Goal: Transaction & Acquisition: Register for event/course

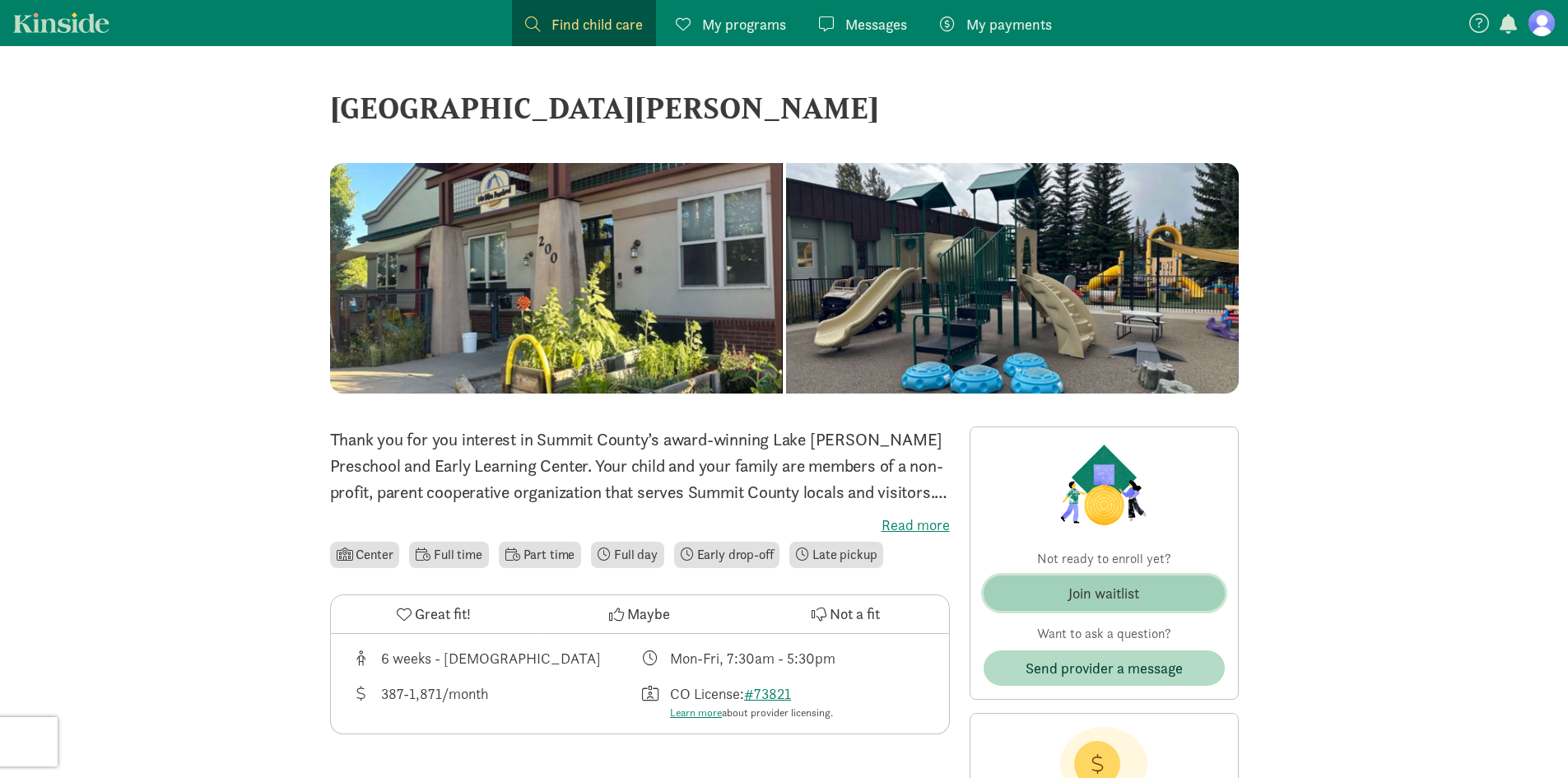
click at [1110, 588] on div "Join waitlist" at bounding box center [1104, 593] width 71 height 22
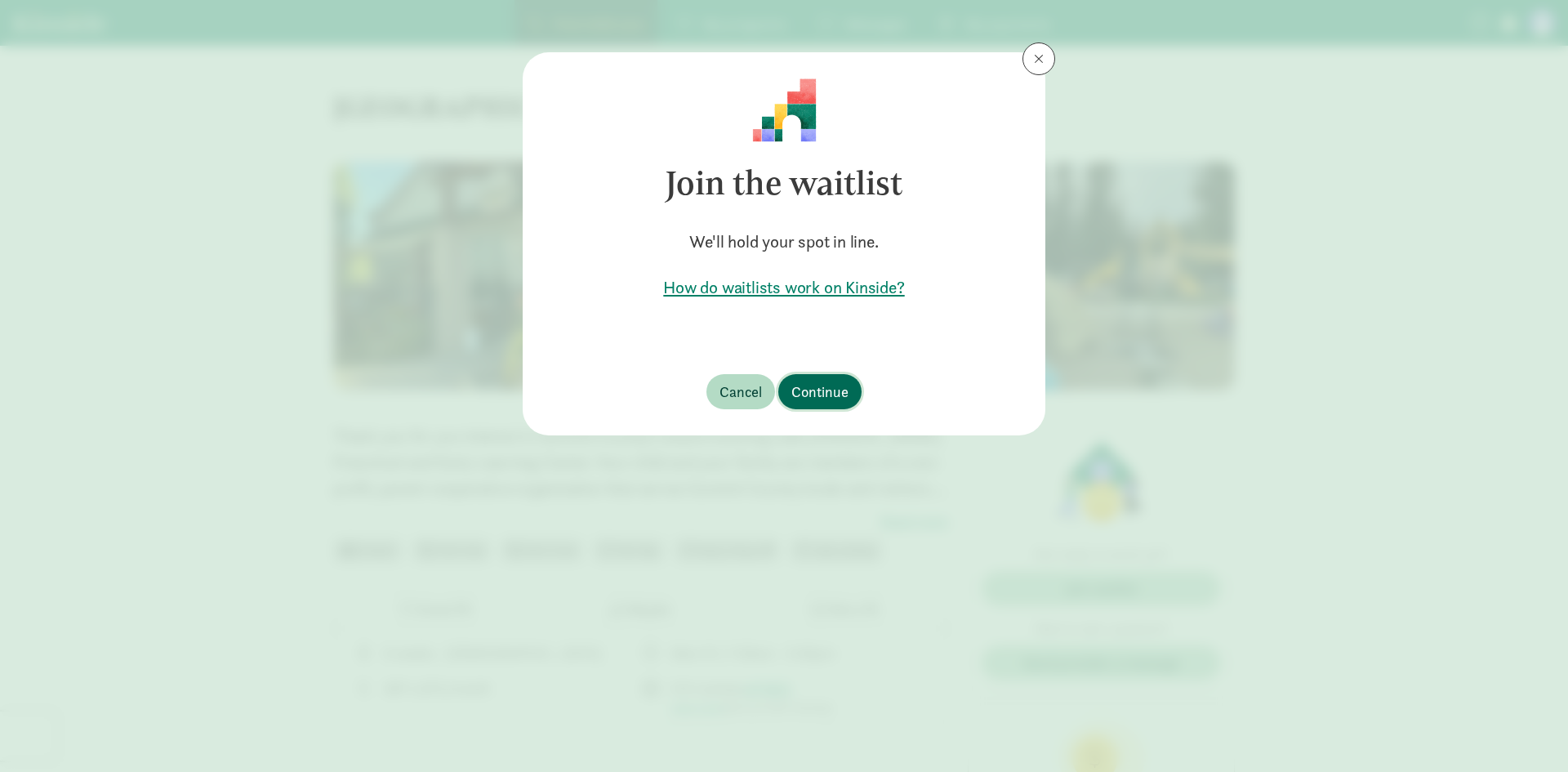
click at [829, 394] on span "Continue" at bounding box center [820, 391] width 57 height 22
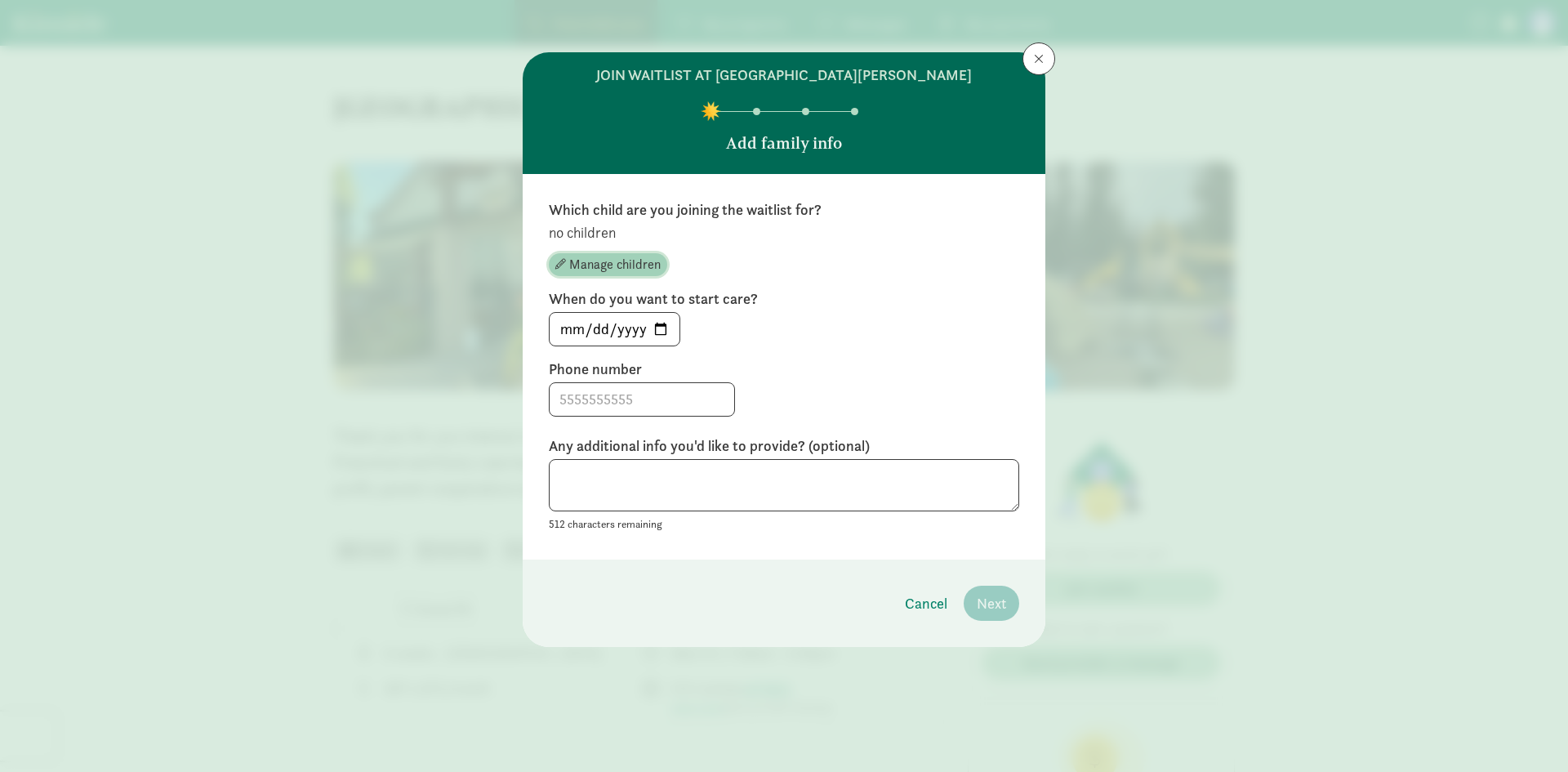
click at [580, 266] on span "Manage children" at bounding box center [615, 264] width 92 height 19
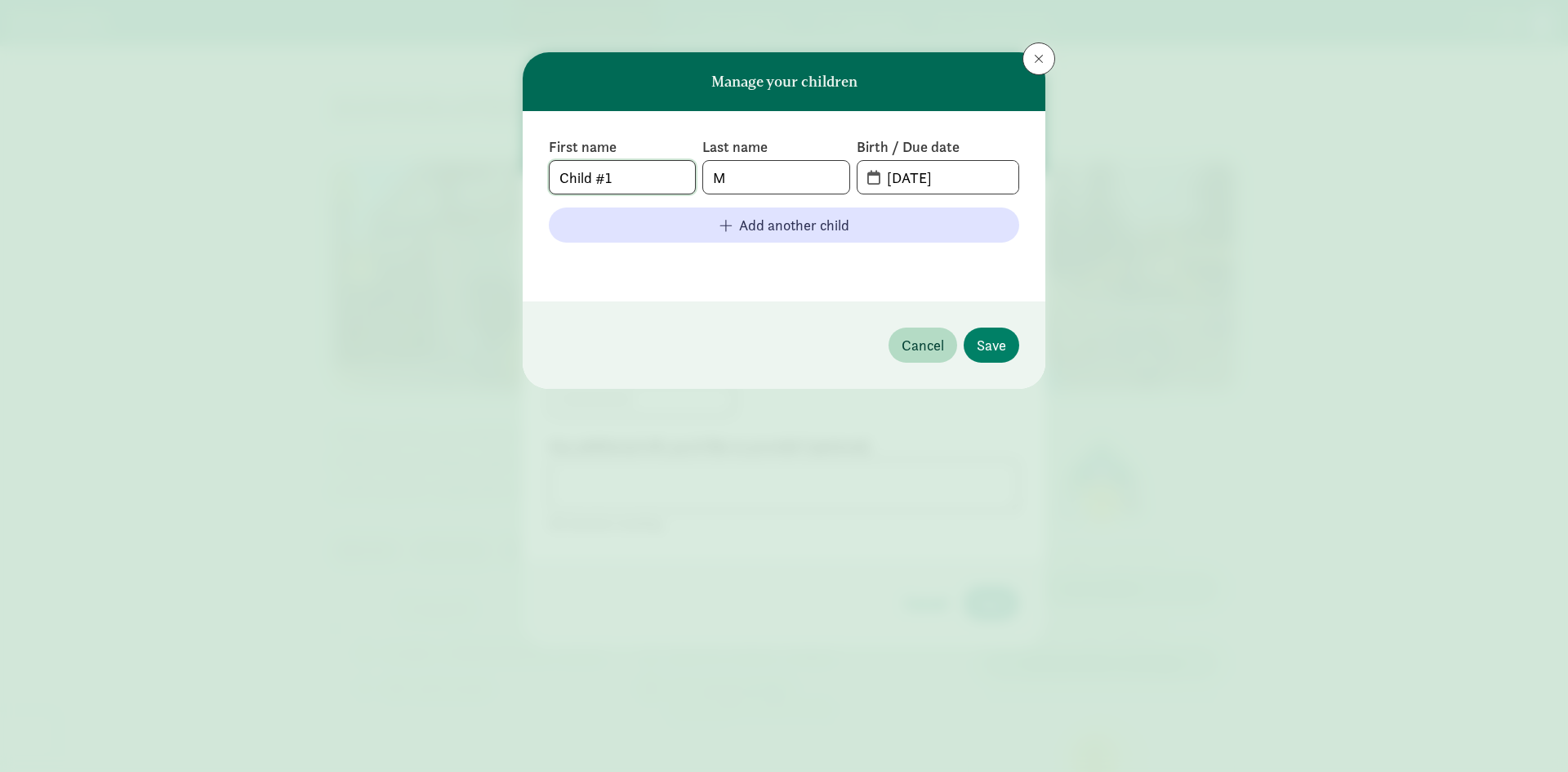
drag, startPoint x: 649, startPoint y: 186, endPoint x: 404, endPoint y: 181, distance: 245.1
click at [404, 181] on div "Manage your children First name Child #1 Last name M Birth / Due date 09-02-202…" at bounding box center [784, 386] width 1568 height 772
type input "Thiago"
type input "Mina Mendez"
drag, startPoint x: 976, startPoint y: 177, endPoint x: 852, endPoint y: 199, distance: 125.9
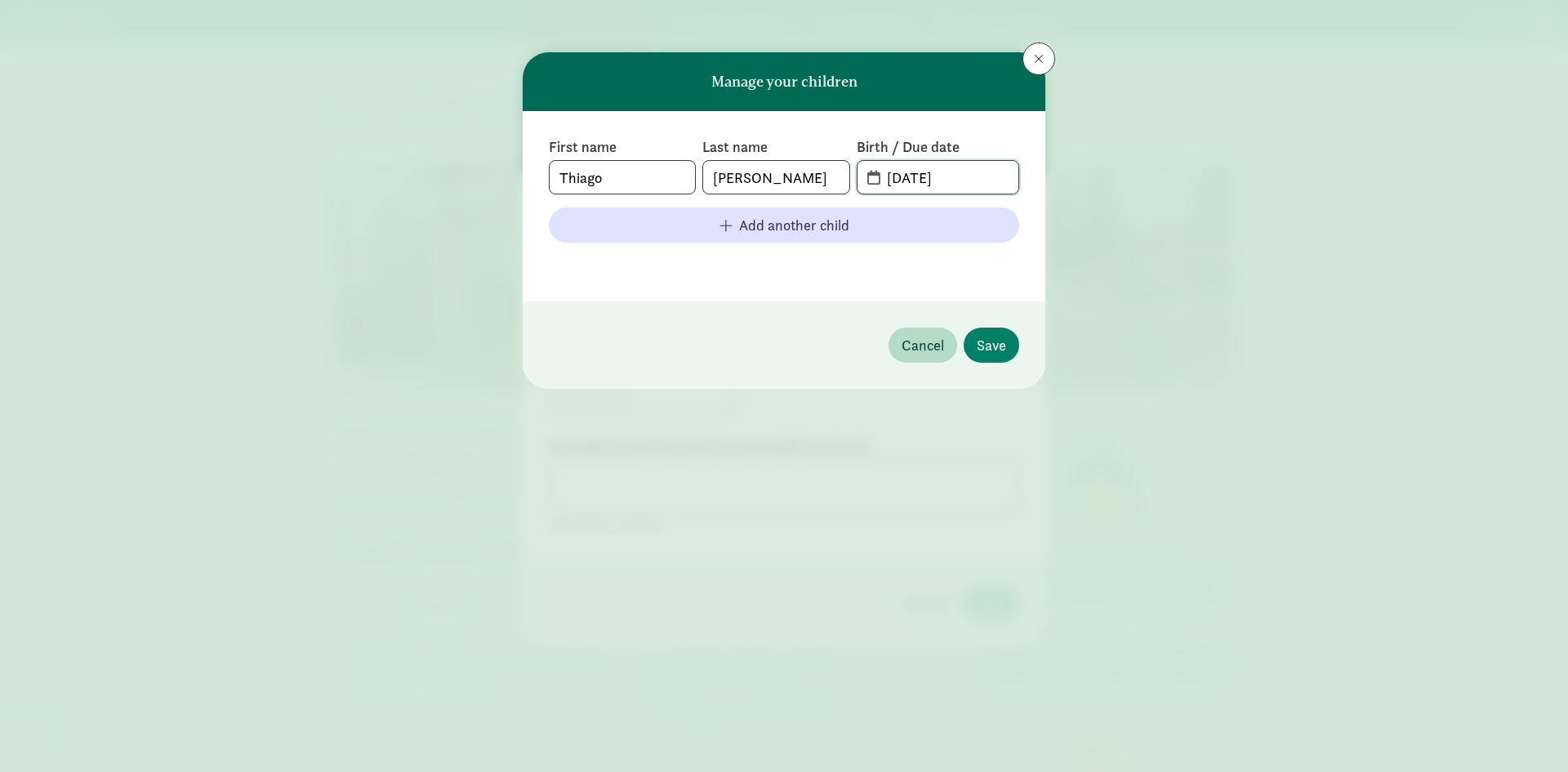
click at [852, 199] on div "First name Thiago Last name Mina Mendez Birth / Due date 09-02-2025 Add another…" at bounding box center [784, 206] width 471 height 138
type input "06-28-2025"
click at [990, 347] on span "Save" at bounding box center [991, 344] width 29 height 22
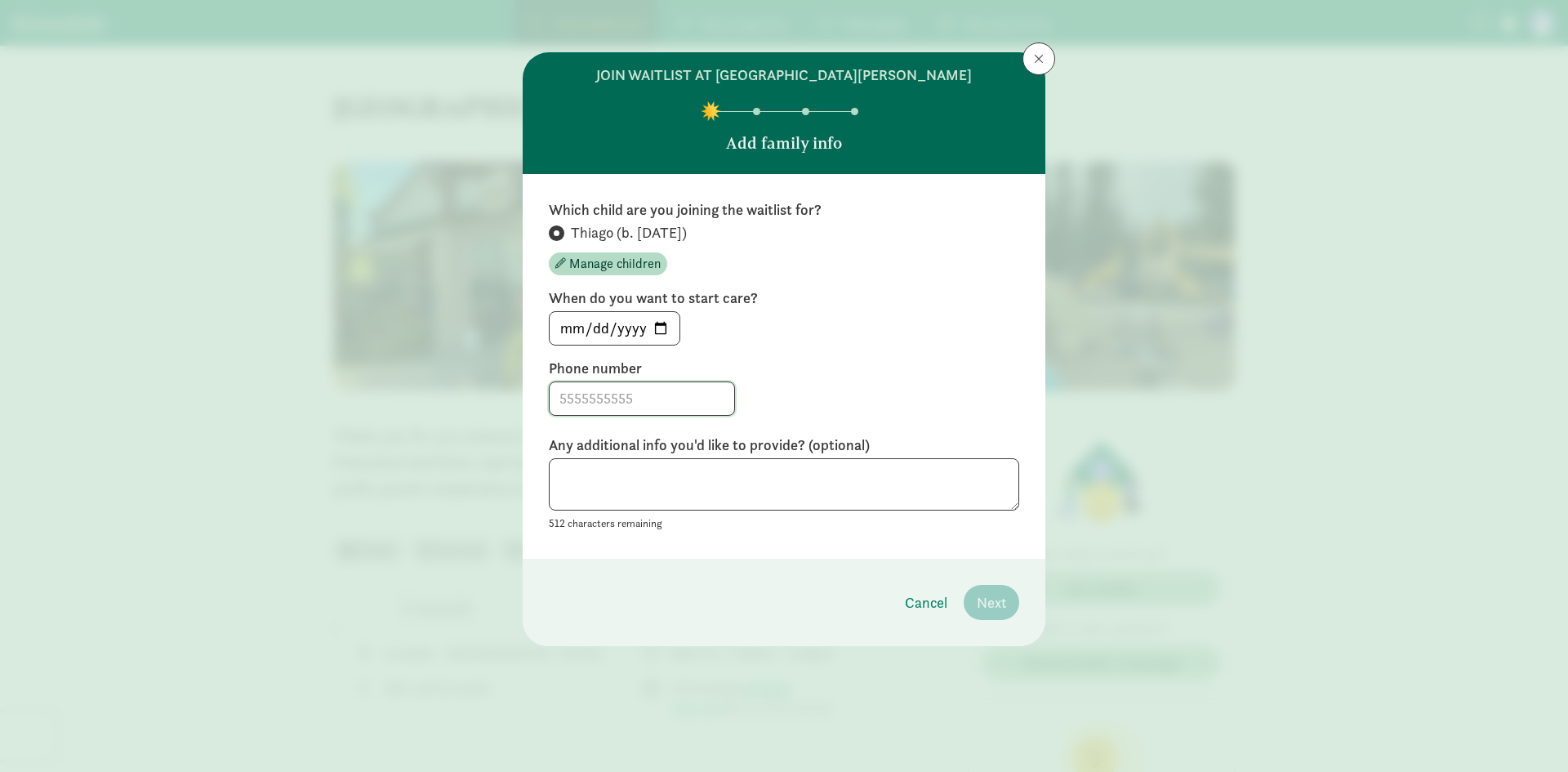
click at [659, 400] on input at bounding box center [641, 398] width 185 height 33
drag, startPoint x: 771, startPoint y: 454, endPoint x: 765, endPoint y: 465, distance: 12.5
click at [770, 454] on label "Any additional info you'd like to provide? (optional)" at bounding box center [784, 445] width 471 height 19
click at [710, 488] on textarea at bounding box center [784, 485] width 471 height 53
click at [587, 398] on input "9703899177" at bounding box center [641, 398] width 185 height 33
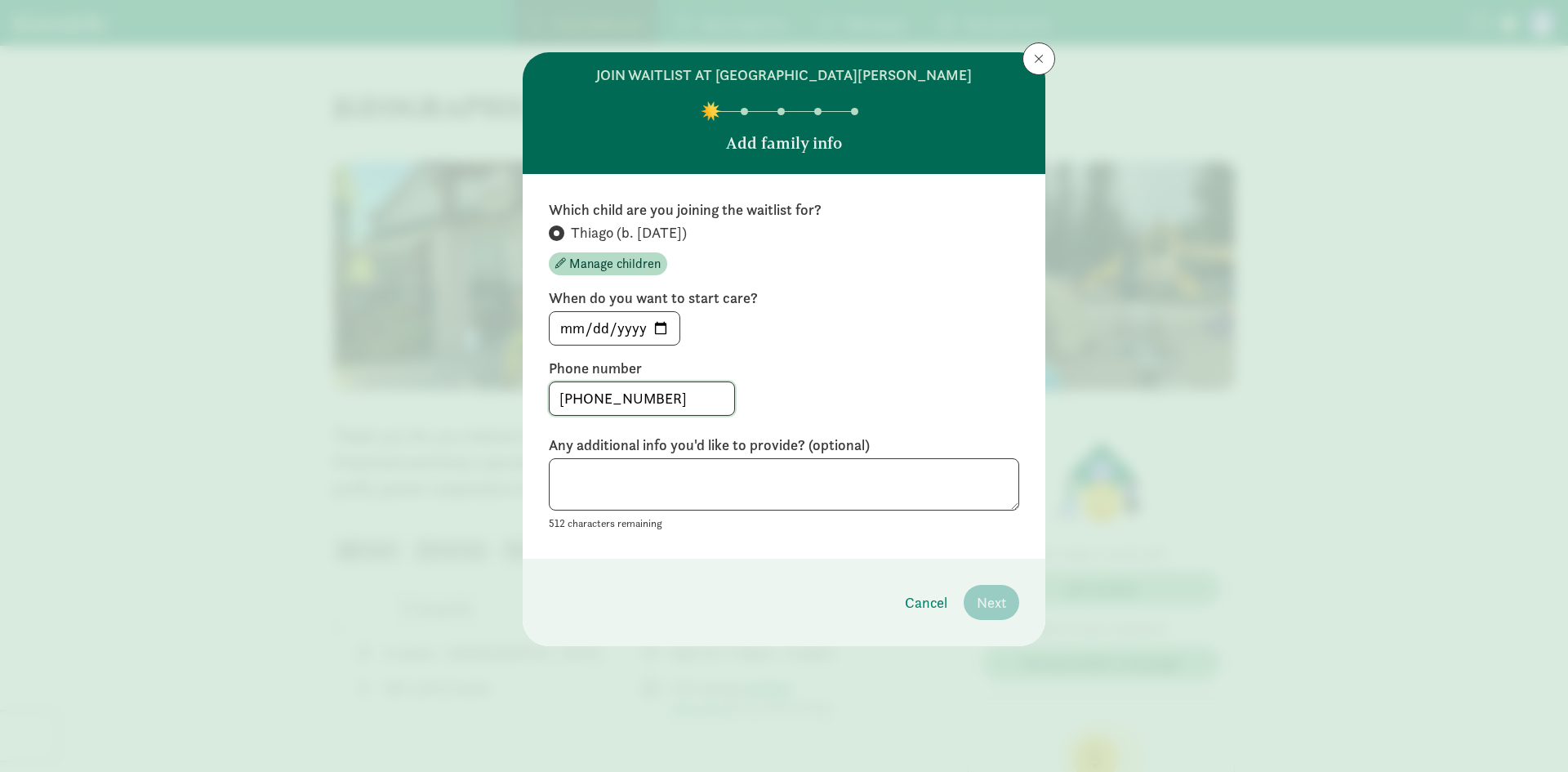
type input "970-389-9177"
click at [711, 503] on textarea at bounding box center [784, 485] width 471 height 53
click at [986, 611] on span "Next" at bounding box center [991, 602] width 29 height 22
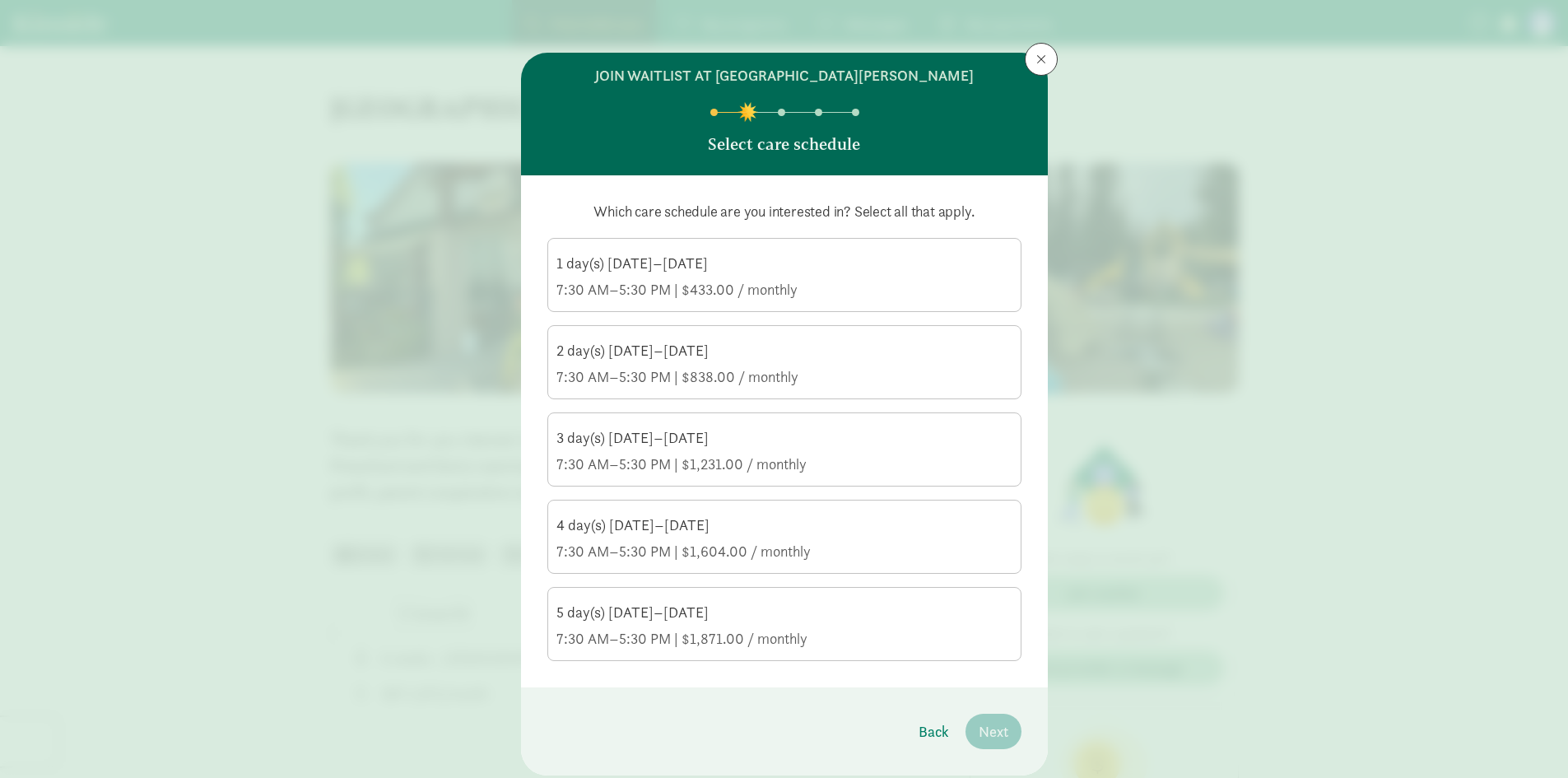
click at [756, 619] on div "5 day(s) Monday–Friday" at bounding box center [784, 612] width 456 height 20
click at [0, 0] on input "5 day(s) Monday–Friday 7:30 AM–5:30 PM | $1,871.00 / monthly" at bounding box center [0, 0] width 0 height 0
click at [1005, 733] on button "Next" at bounding box center [994, 732] width 56 height 36
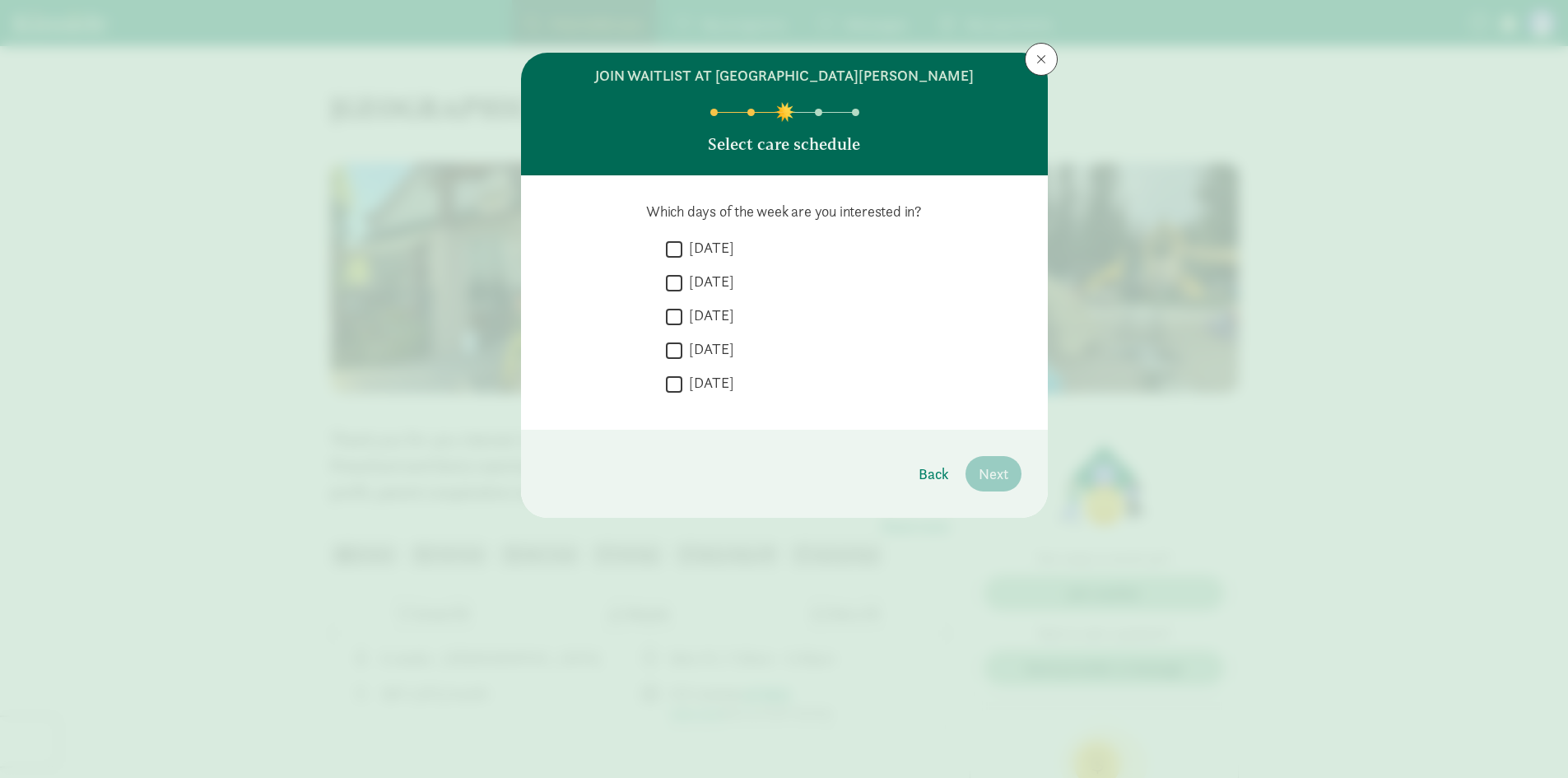
drag, startPoint x: 668, startPoint y: 249, endPoint x: 670, endPoint y: 264, distance: 15.1
click at [668, 248] on input "Monday" at bounding box center [674, 248] width 16 height 22
checkbox input "true"
click at [675, 289] on input "Tuesday" at bounding box center [674, 282] width 16 height 22
checkbox input "true"
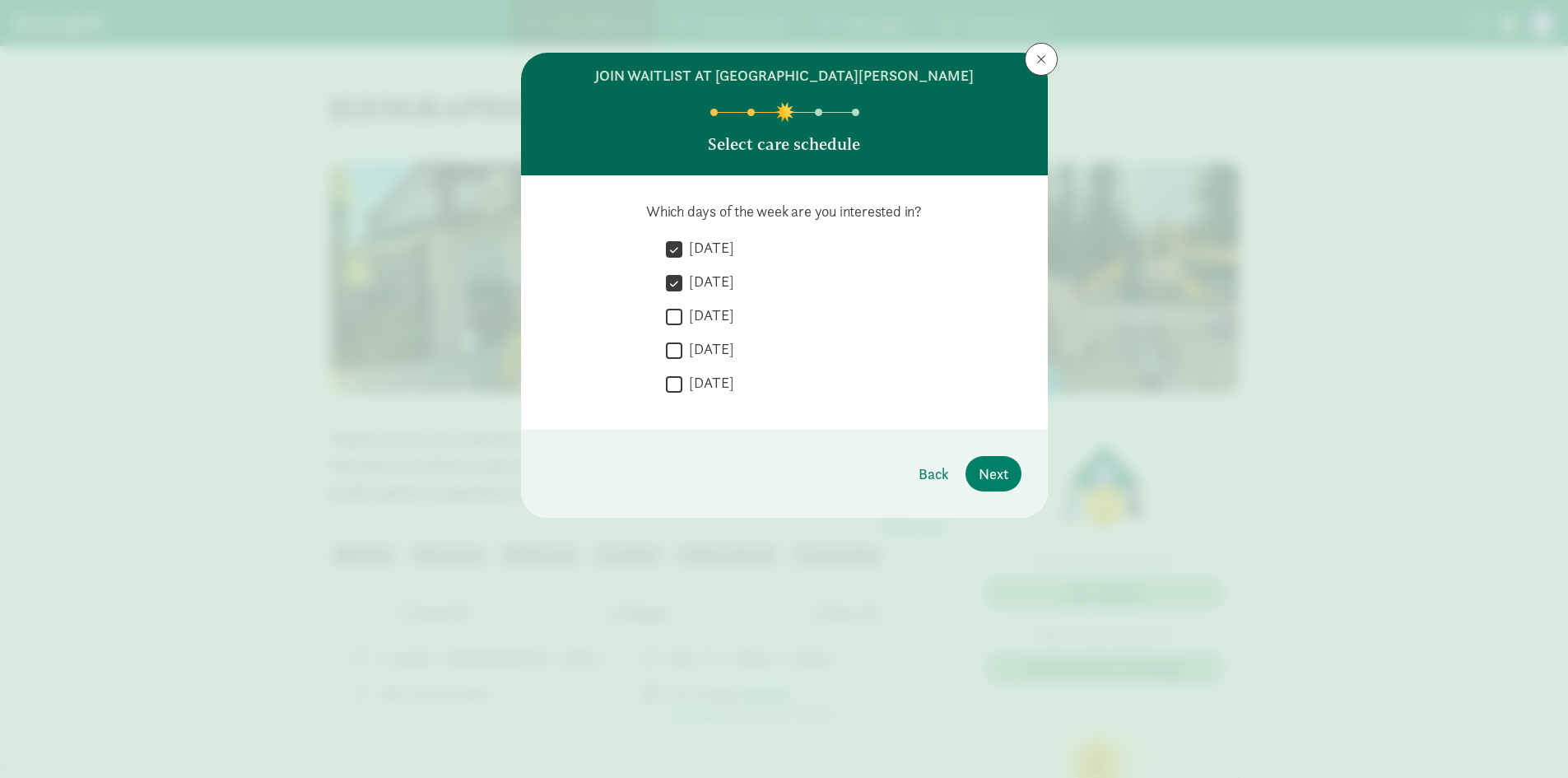
click at [673, 318] on input "Wednesday" at bounding box center [674, 316] width 16 height 22
checkbox input "true"
click at [670, 351] on input "Thursday" at bounding box center [674, 350] width 16 height 22
checkbox input "true"
click at [669, 388] on input "Friday" at bounding box center [674, 384] width 16 height 22
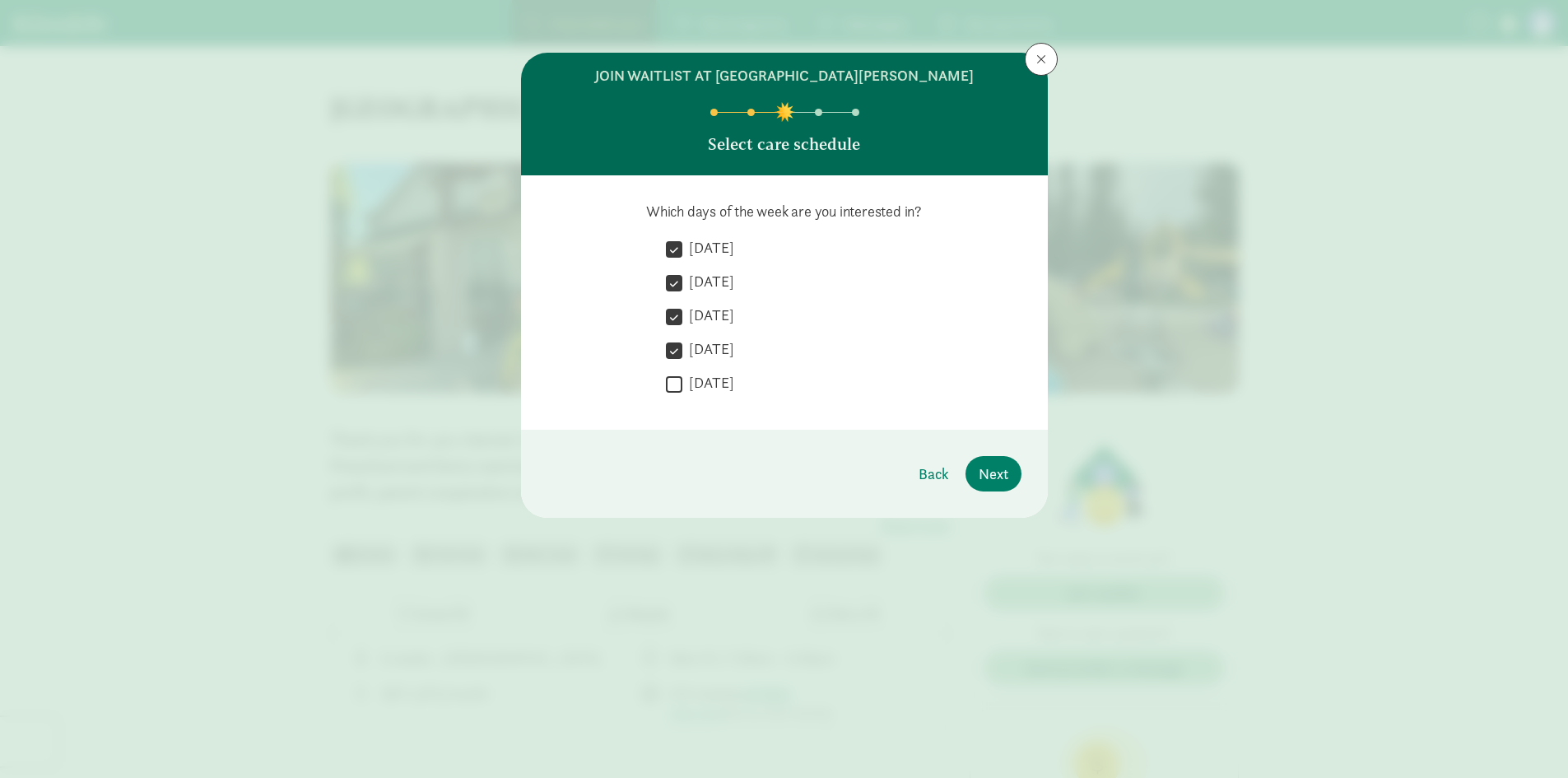
checkbox input "true"
click at [979, 466] on span "Next" at bounding box center [993, 474] width 29 height 22
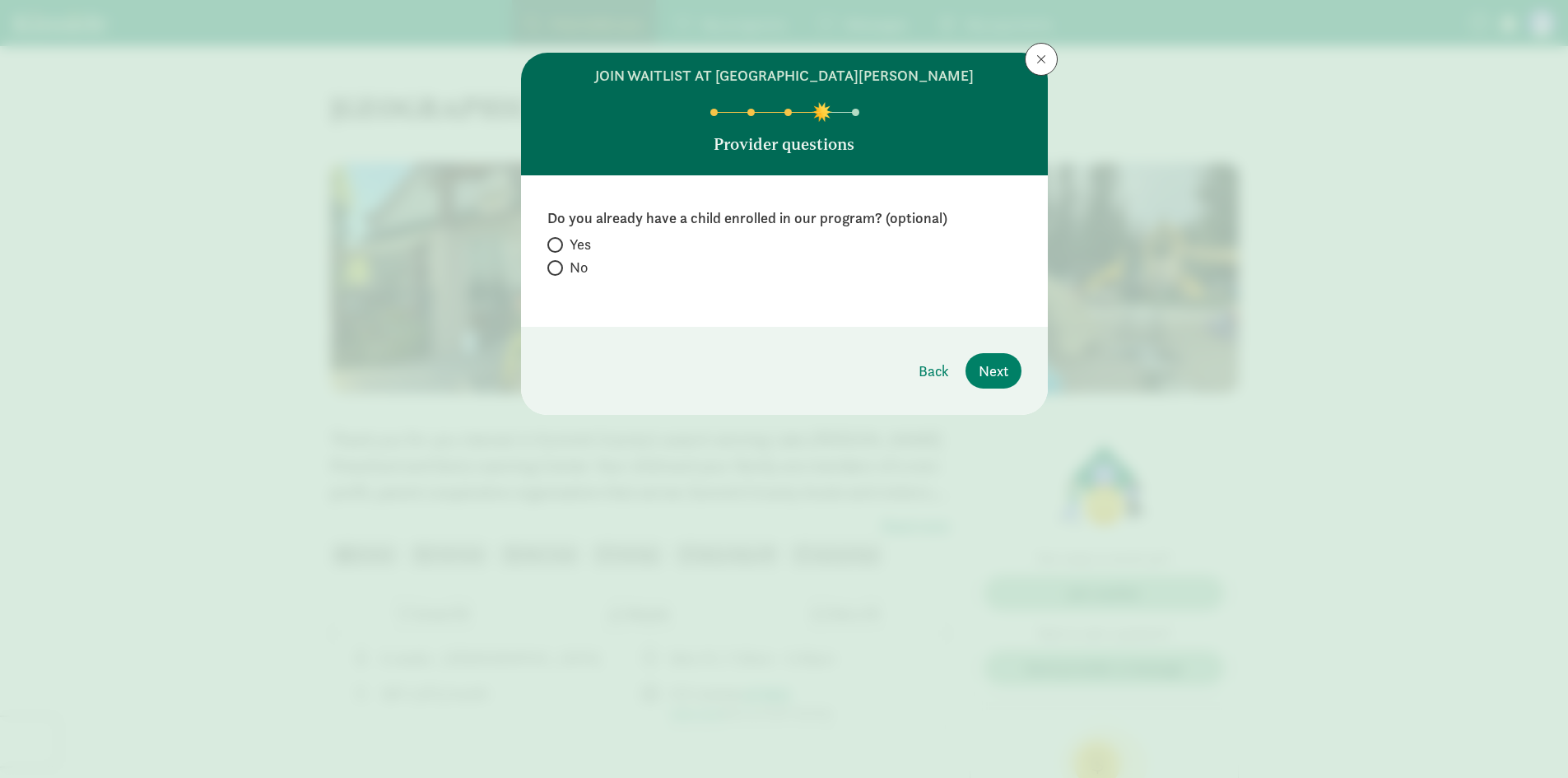
click at [572, 271] on span "No" at bounding box center [579, 267] width 18 height 20
click at [558, 271] on input "No" at bounding box center [553, 268] width 11 height 11
radio input "true"
click at [997, 363] on span "Next" at bounding box center [993, 370] width 29 height 22
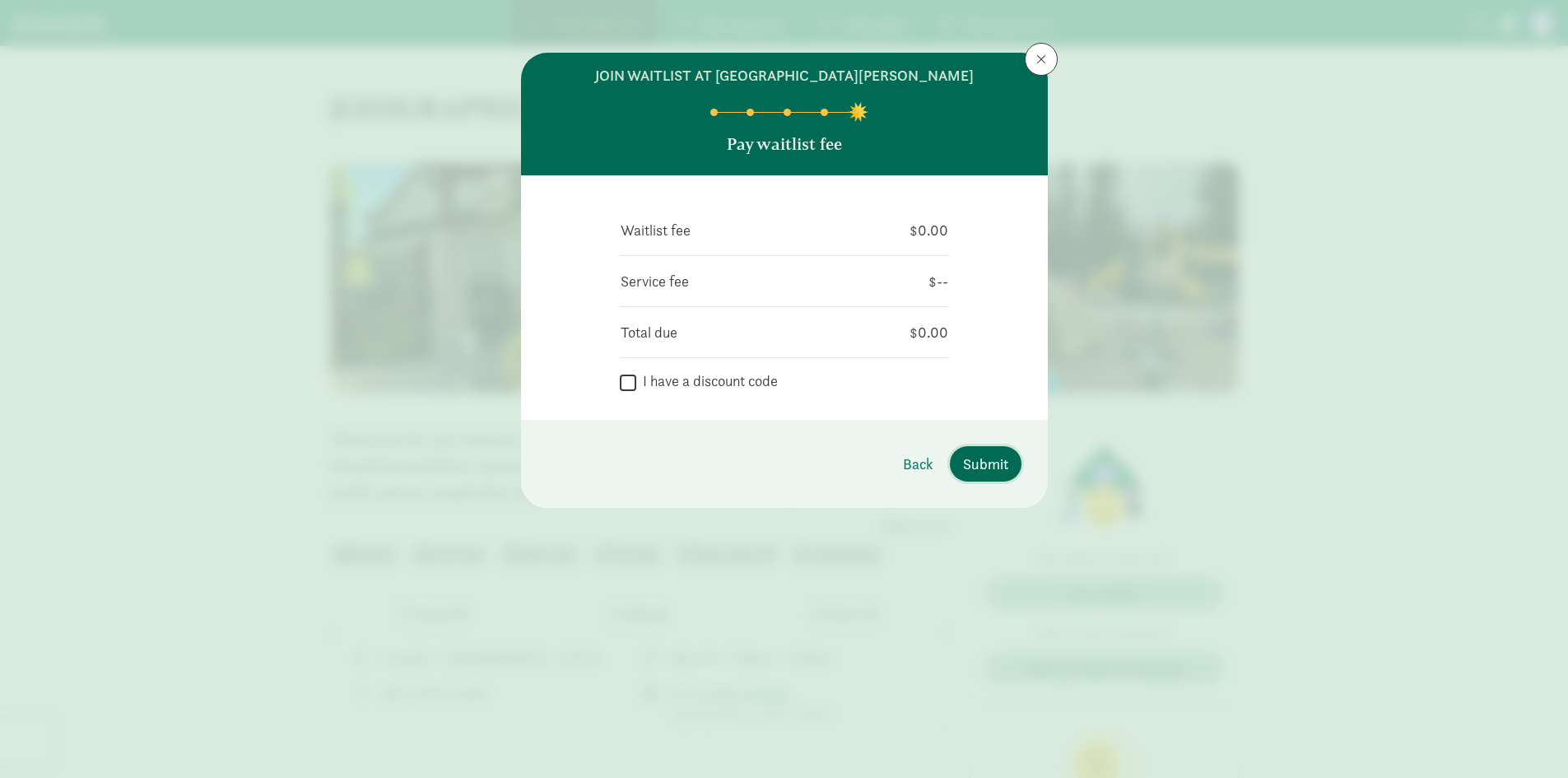
drag, startPoint x: 995, startPoint y: 466, endPoint x: 987, endPoint y: 462, distance: 8.9
click at [995, 465] on span "Submit" at bounding box center [986, 464] width 45 height 22
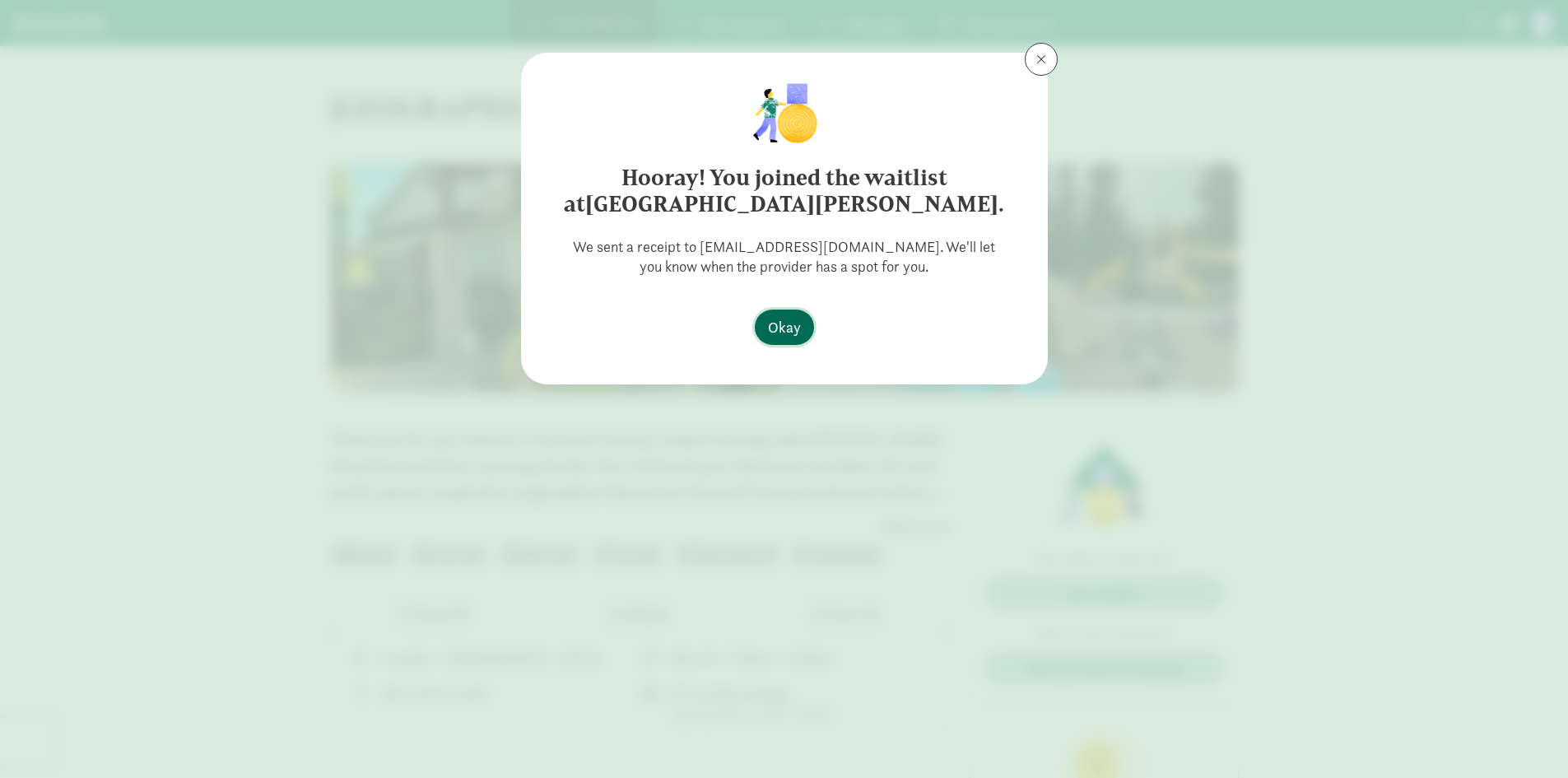
click at [776, 324] on span "Okay" at bounding box center [784, 327] width 33 height 22
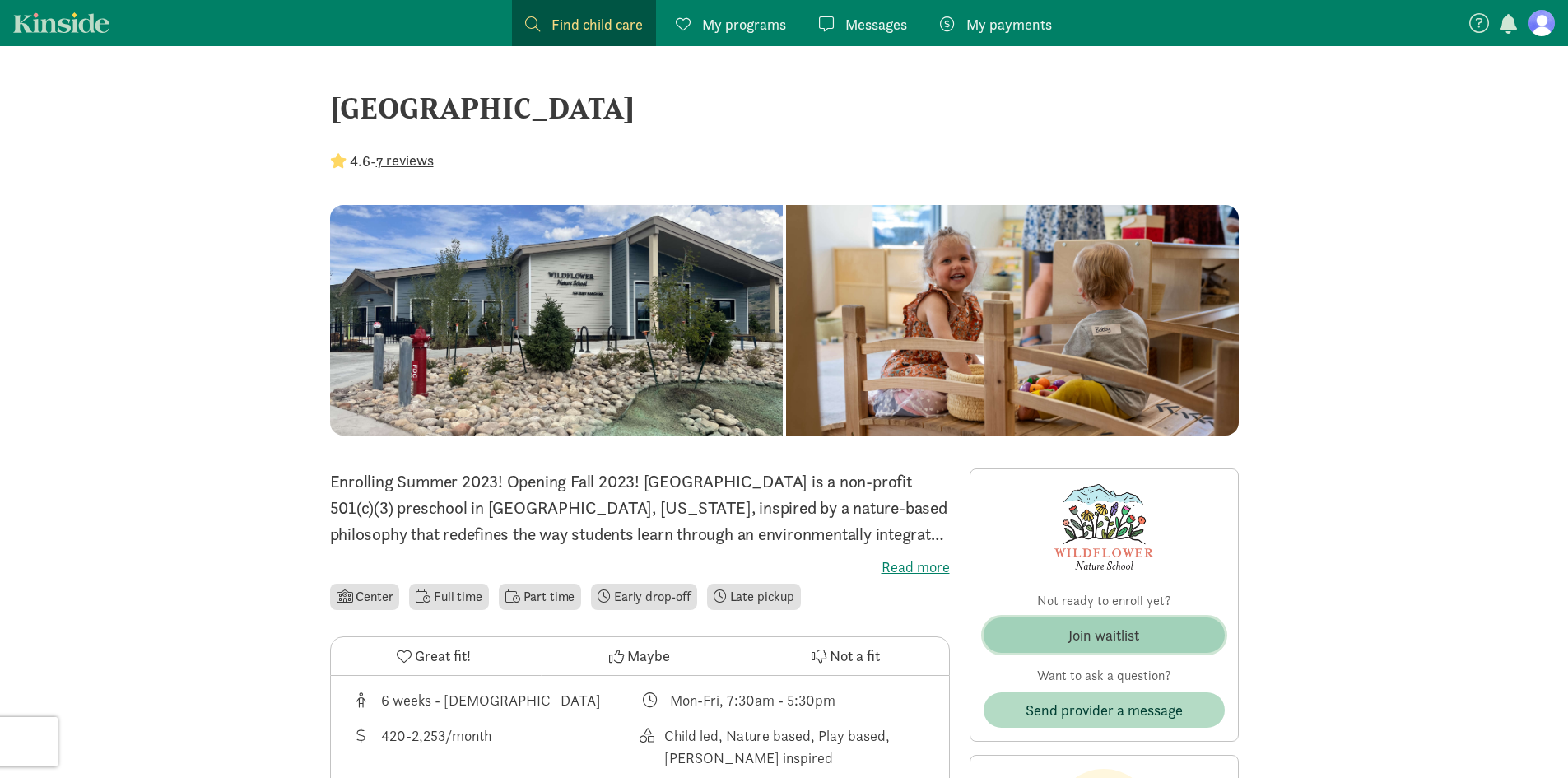
click at [1102, 627] on div "Join waitlist" at bounding box center [1104, 635] width 71 height 22
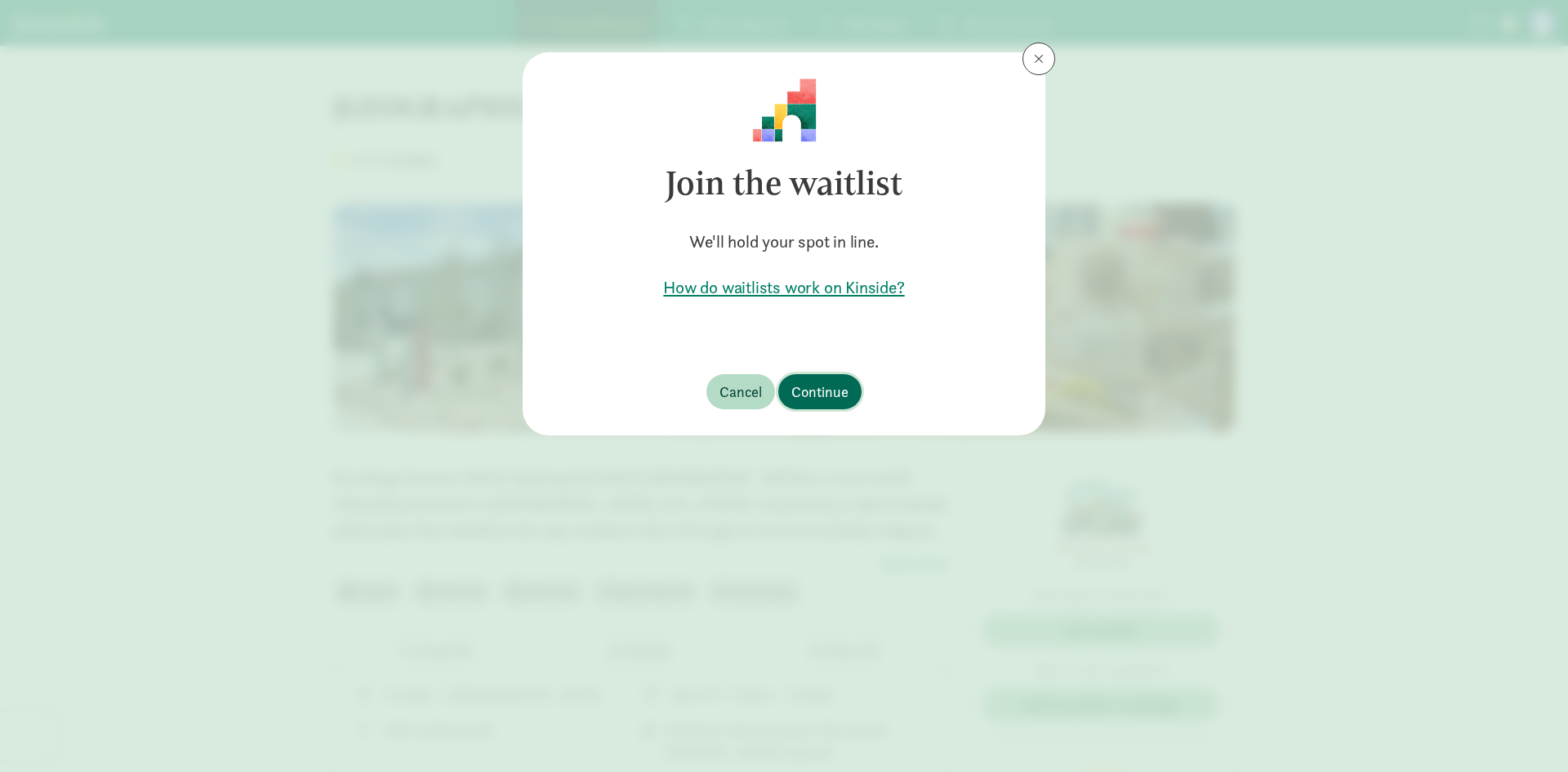
click at [831, 397] on span "Continue" at bounding box center [820, 391] width 57 height 22
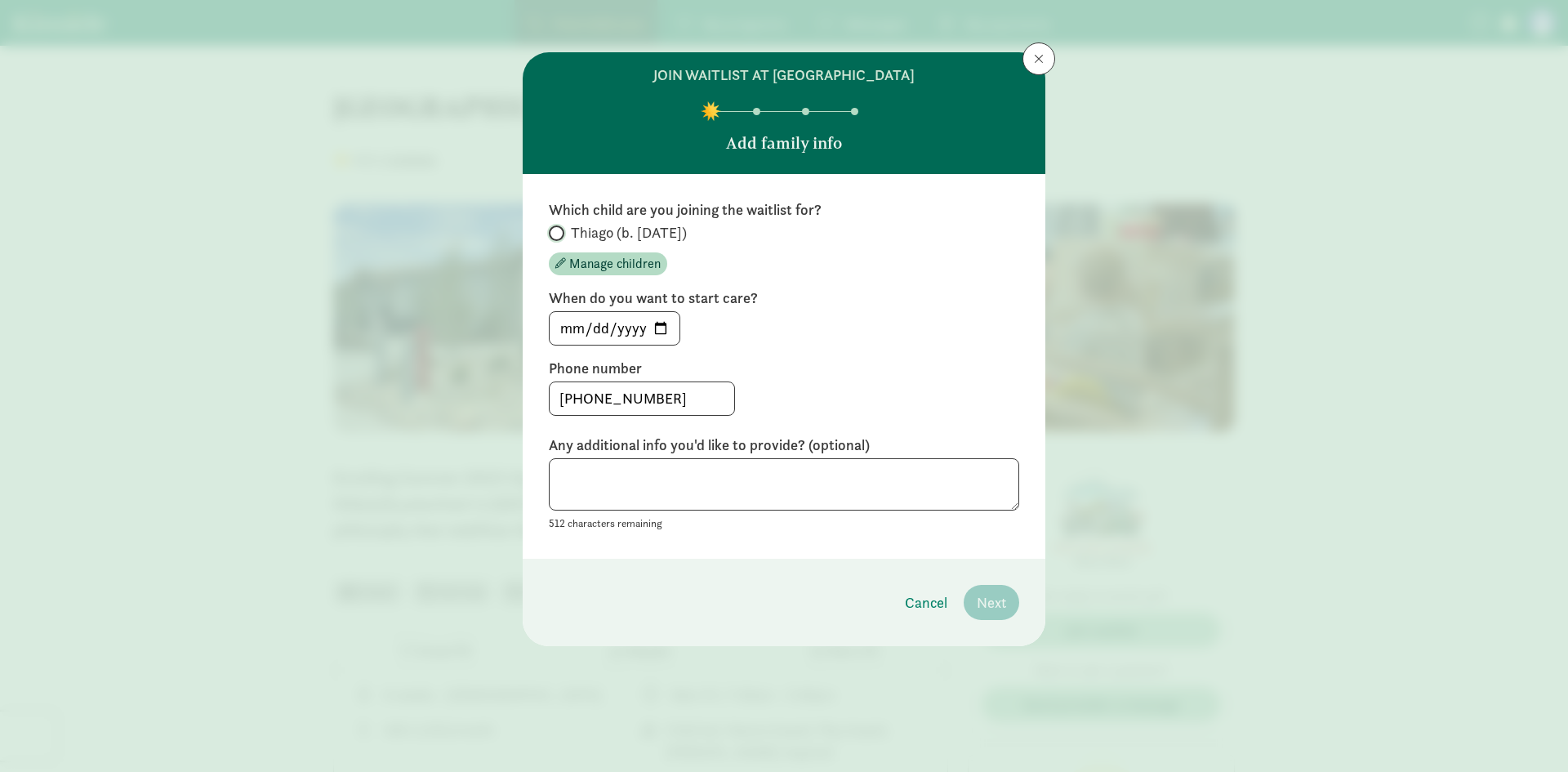
click at [554, 236] on input "Thiago (b. June 2025)" at bounding box center [554, 233] width 11 height 11
radio input "true"
click at [978, 594] on span "Next" at bounding box center [991, 602] width 29 height 22
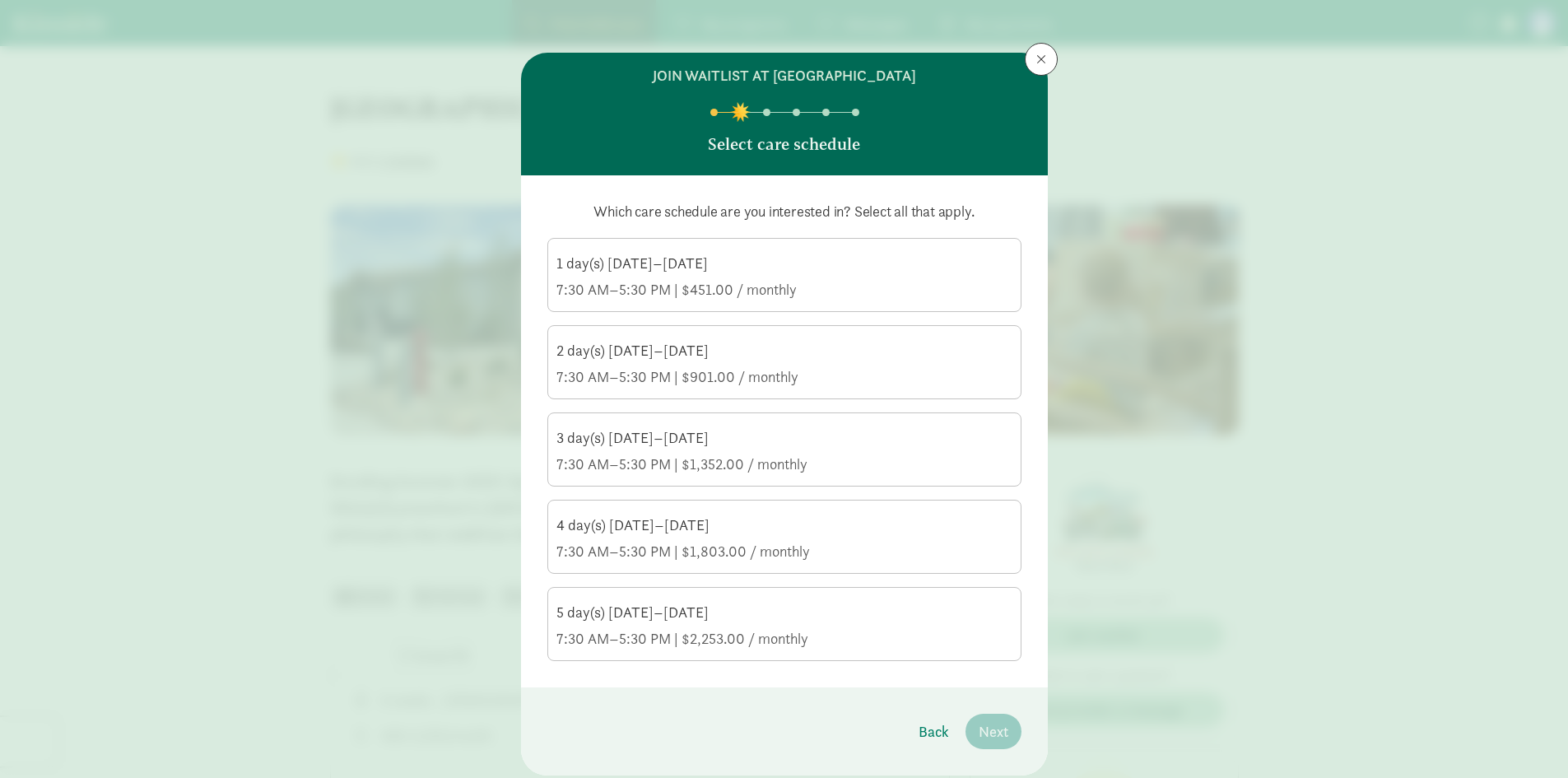
click at [743, 615] on div "5 day(s) Monday–Friday" at bounding box center [784, 612] width 456 height 20
click at [0, 0] on input "5 day(s) Monday–Friday 7:30 AM–5:30 PM | $2,253.00 / monthly" at bounding box center [0, 0] width 0 height 0
click at [985, 738] on span "Next" at bounding box center [993, 731] width 29 height 22
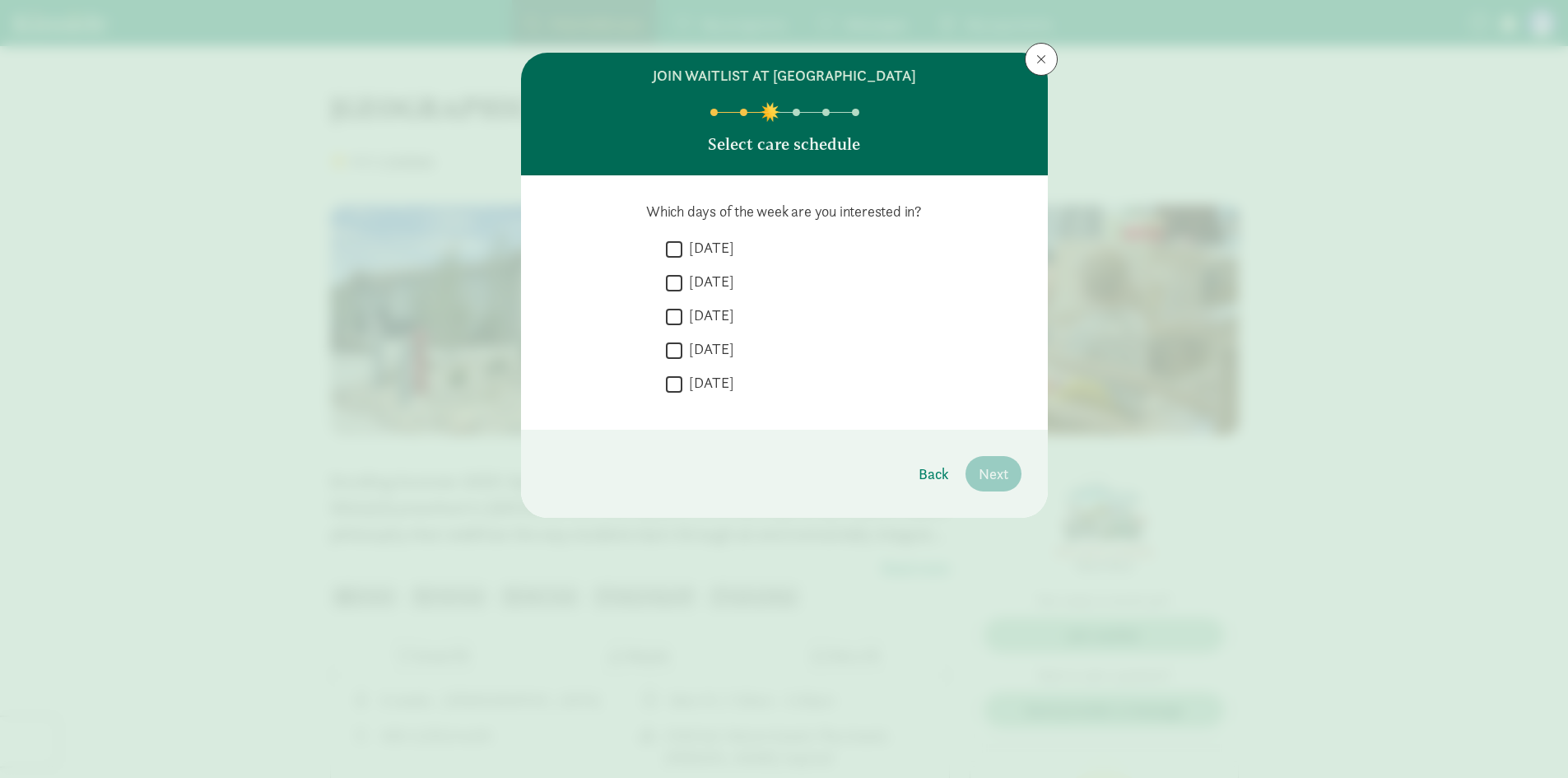
click at [671, 240] on input "Monday" at bounding box center [674, 248] width 16 height 22
checkbox input "true"
click at [683, 283] on label "Tuesday" at bounding box center [709, 281] width 52 height 20
click at [683, 283] on input "Tuesday" at bounding box center [674, 282] width 16 height 22
checkbox input "true"
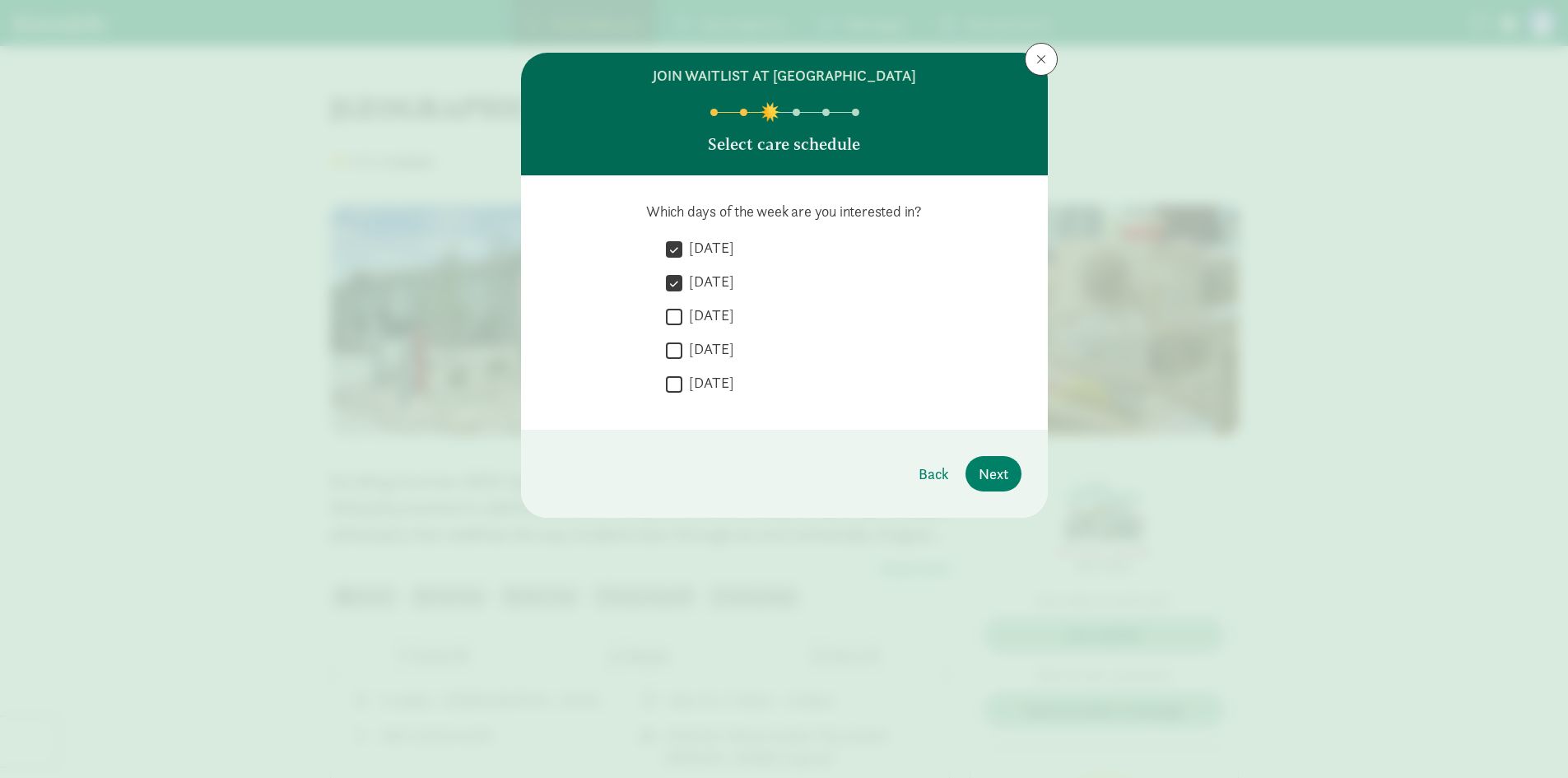
click at [687, 313] on label "Wednesday" at bounding box center [709, 315] width 52 height 20
click at [683, 313] on input "Wednesday" at bounding box center [674, 316] width 16 height 22
checkbox input "true"
click at [670, 351] on input "Thursday" at bounding box center [674, 350] width 16 height 22
checkbox input "true"
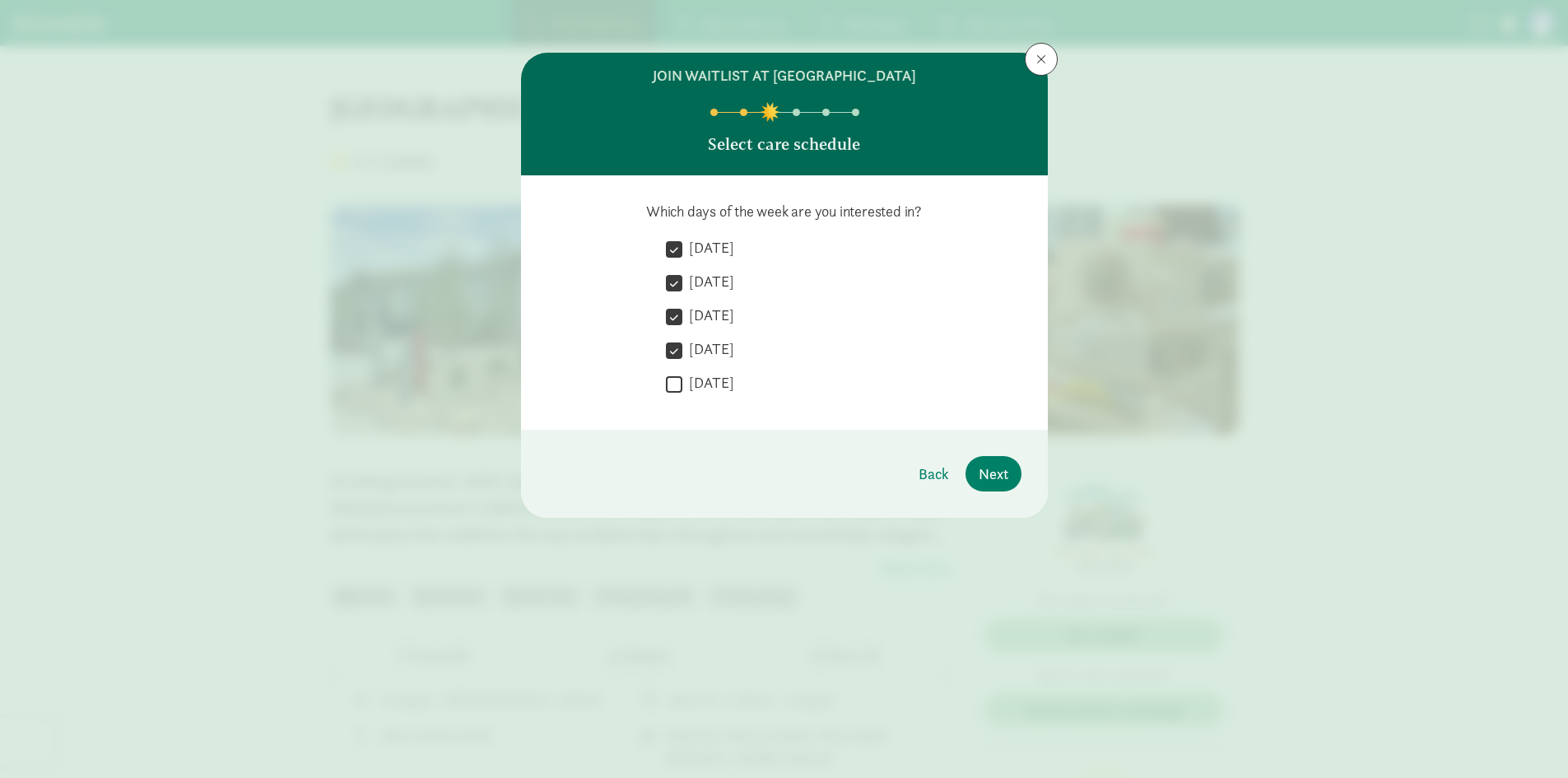
click at [681, 380] on input "Friday" at bounding box center [674, 384] width 16 height 22
checkbox input "true"
click at [1009, 473] on button "Next" at bounding box center [994, 474] width 56 height 36
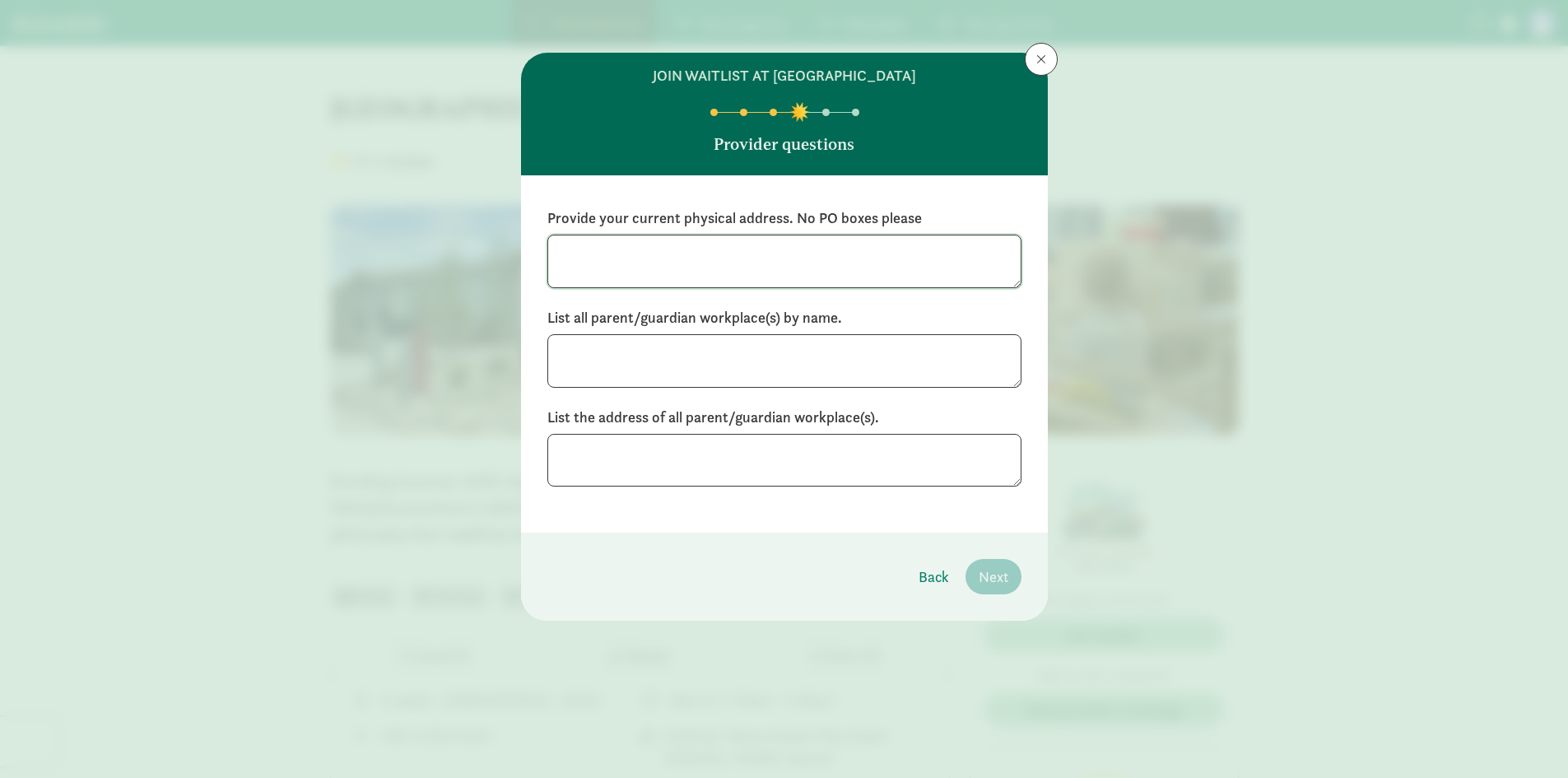
click at [739, 273] on textarea at bounding box center [784, 262] width 475 height 53
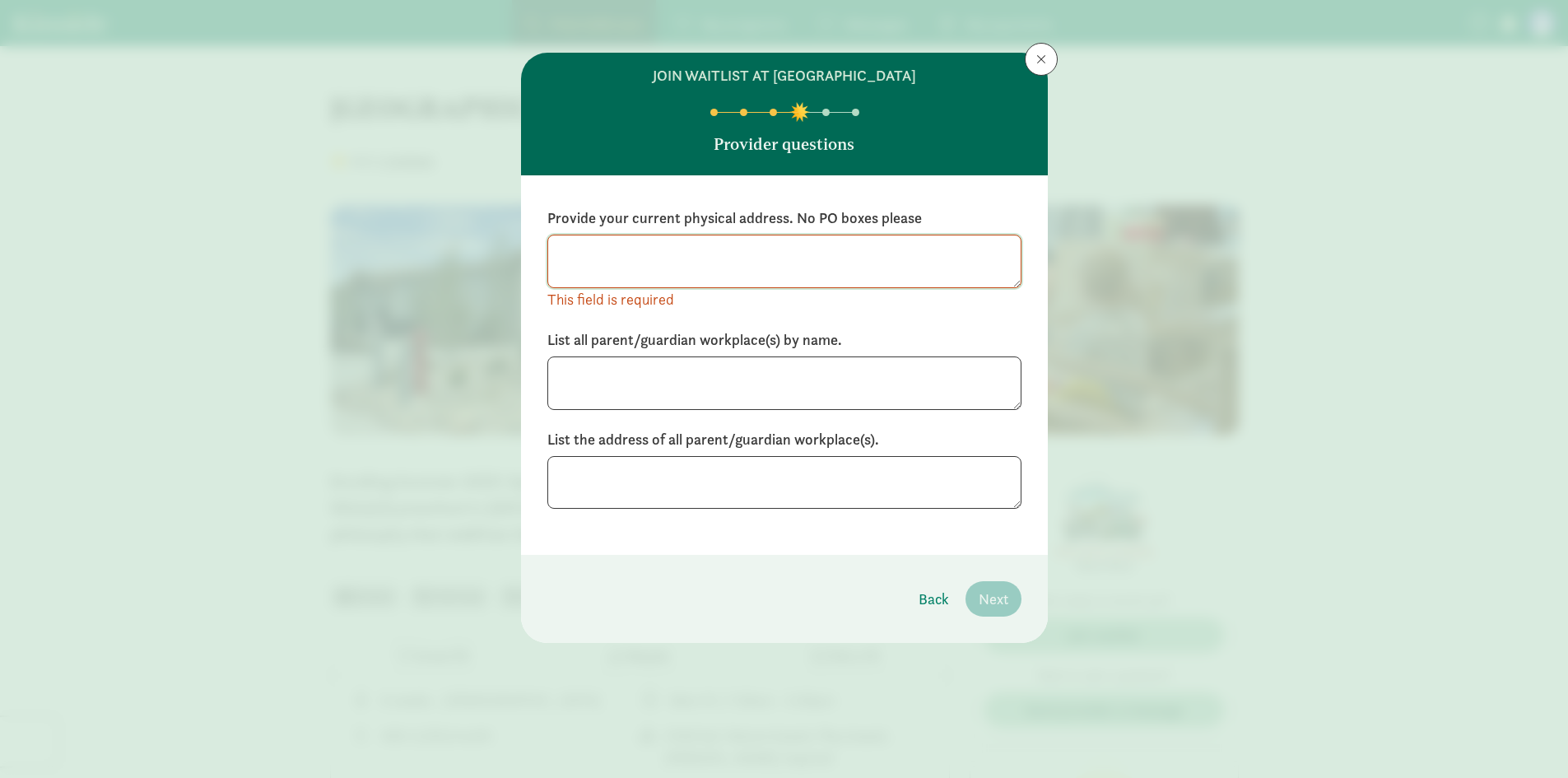
click at [736, 274] on textarea at bounding box center [784, 262] width 475 height 53
type textarea "1291 Adams Ave Apt 1B Silverthorne CO 80498"
click at [696, 389] on div "Provide your current physical address. No PO boxes please 1291 Adams Ave Apt 1B…" at bounding box center [784, 359] width 475 height 301
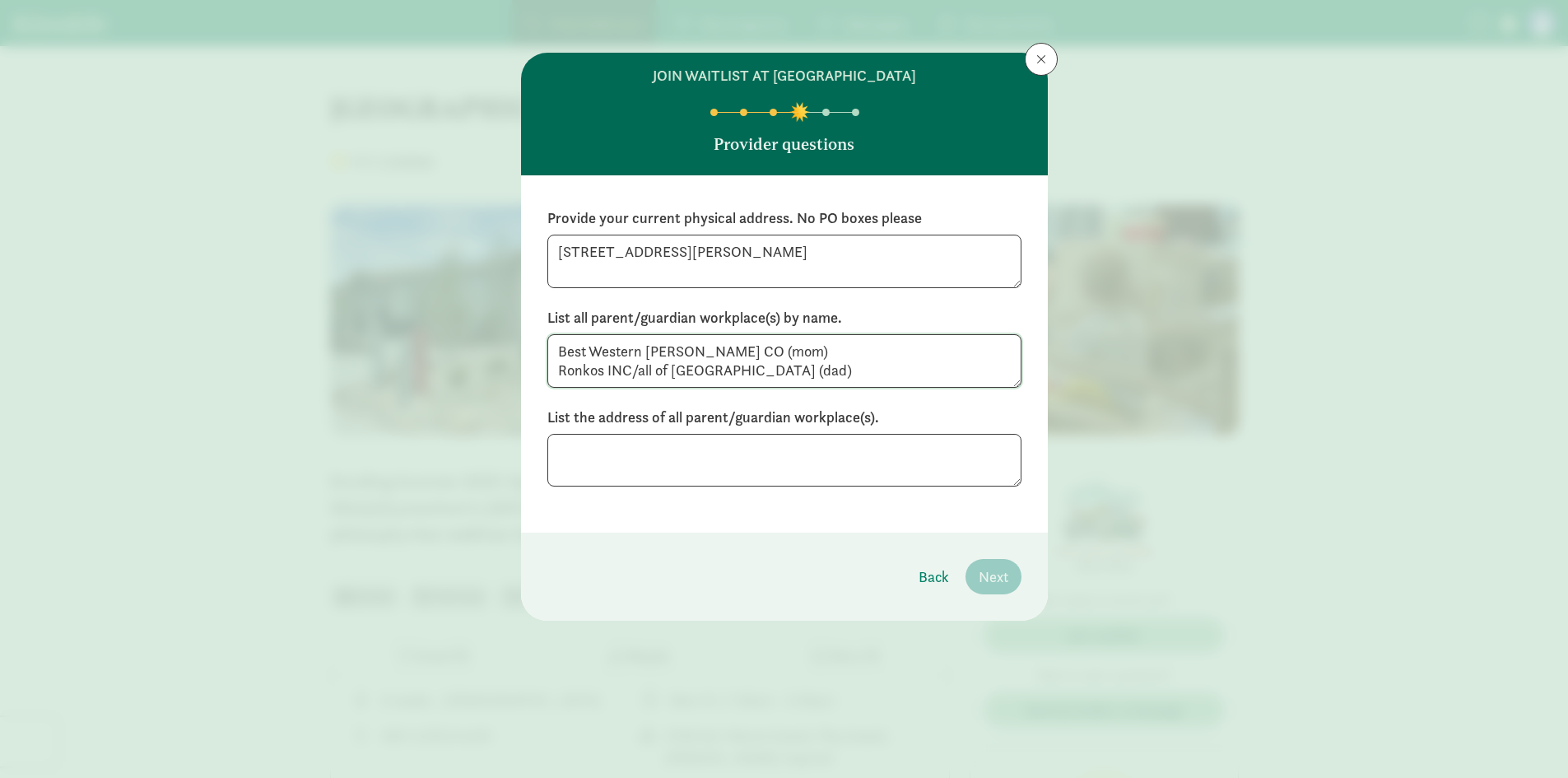
type textarea "Best Western Dillon CO (mom) Ronkos INC/all of Summit County (dad)"
click at [853, 463] on textarea at bounding box center [784, 460] width 475 height 53
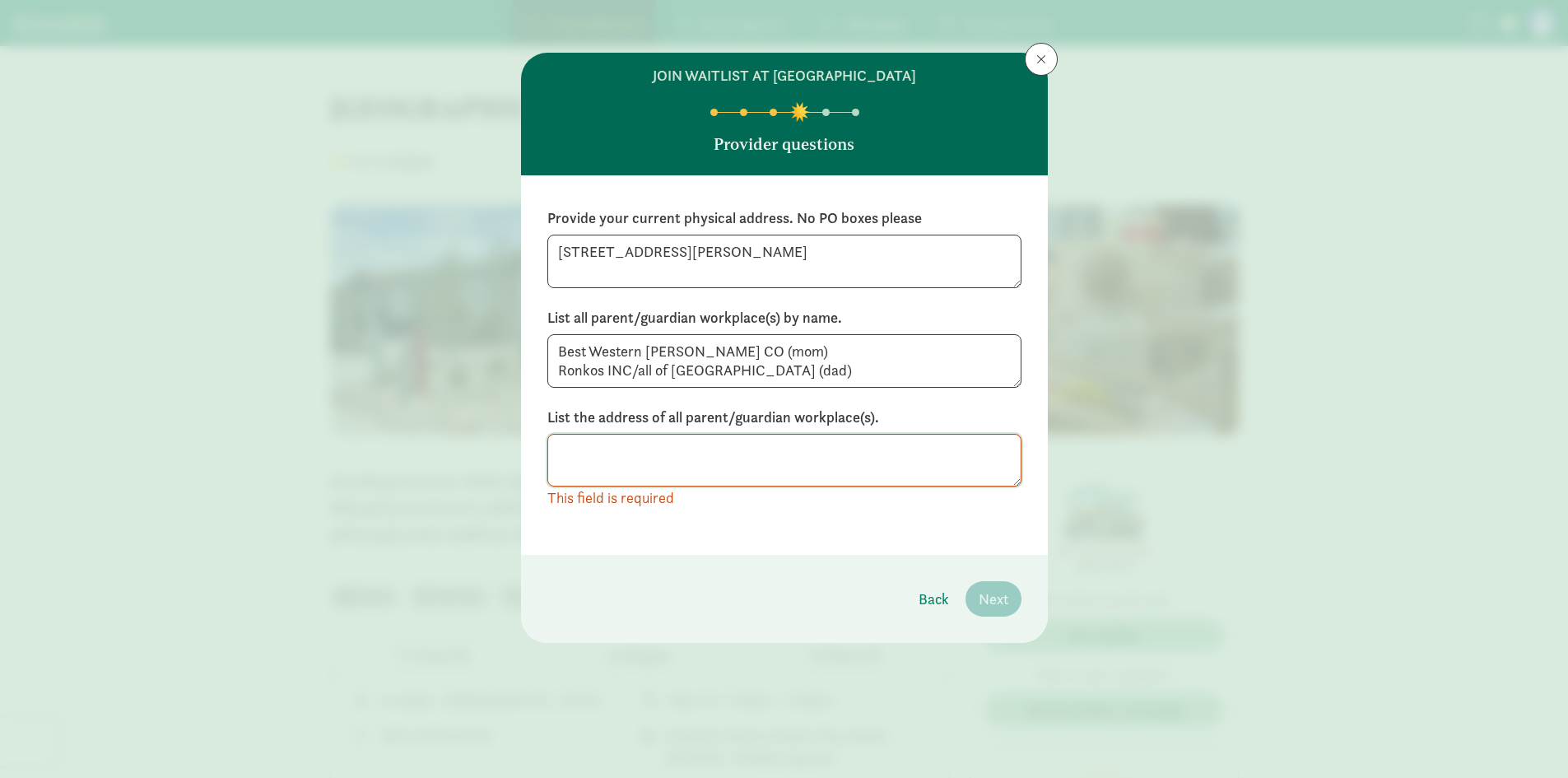
type textarea "6"
type textarea "5"
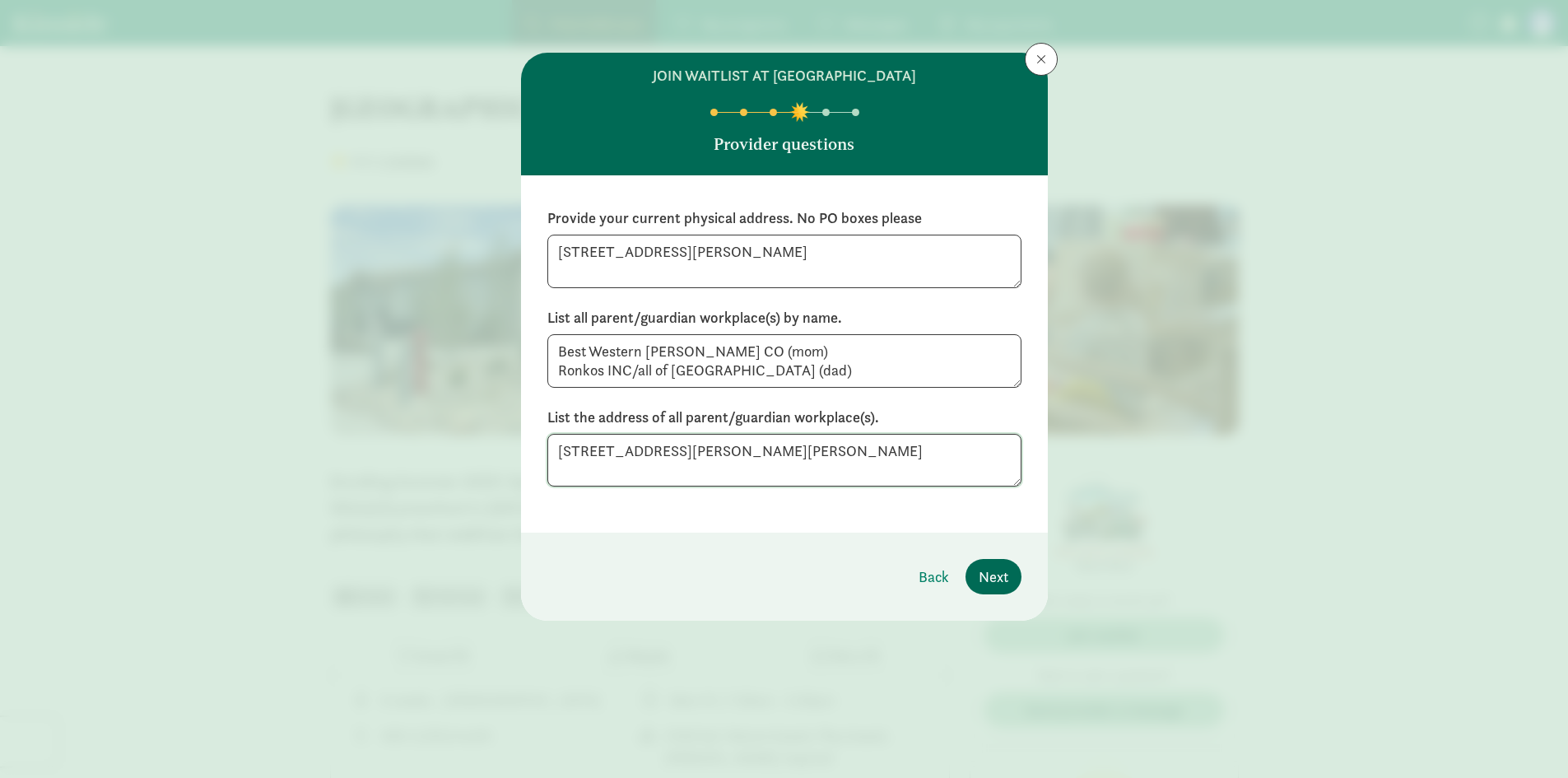
type textarea "652 Lake Dillon Drive Dillon CO 80435"
click at [993, 570] on span "Next" at bounding box center [993, 576] width 29 height 22
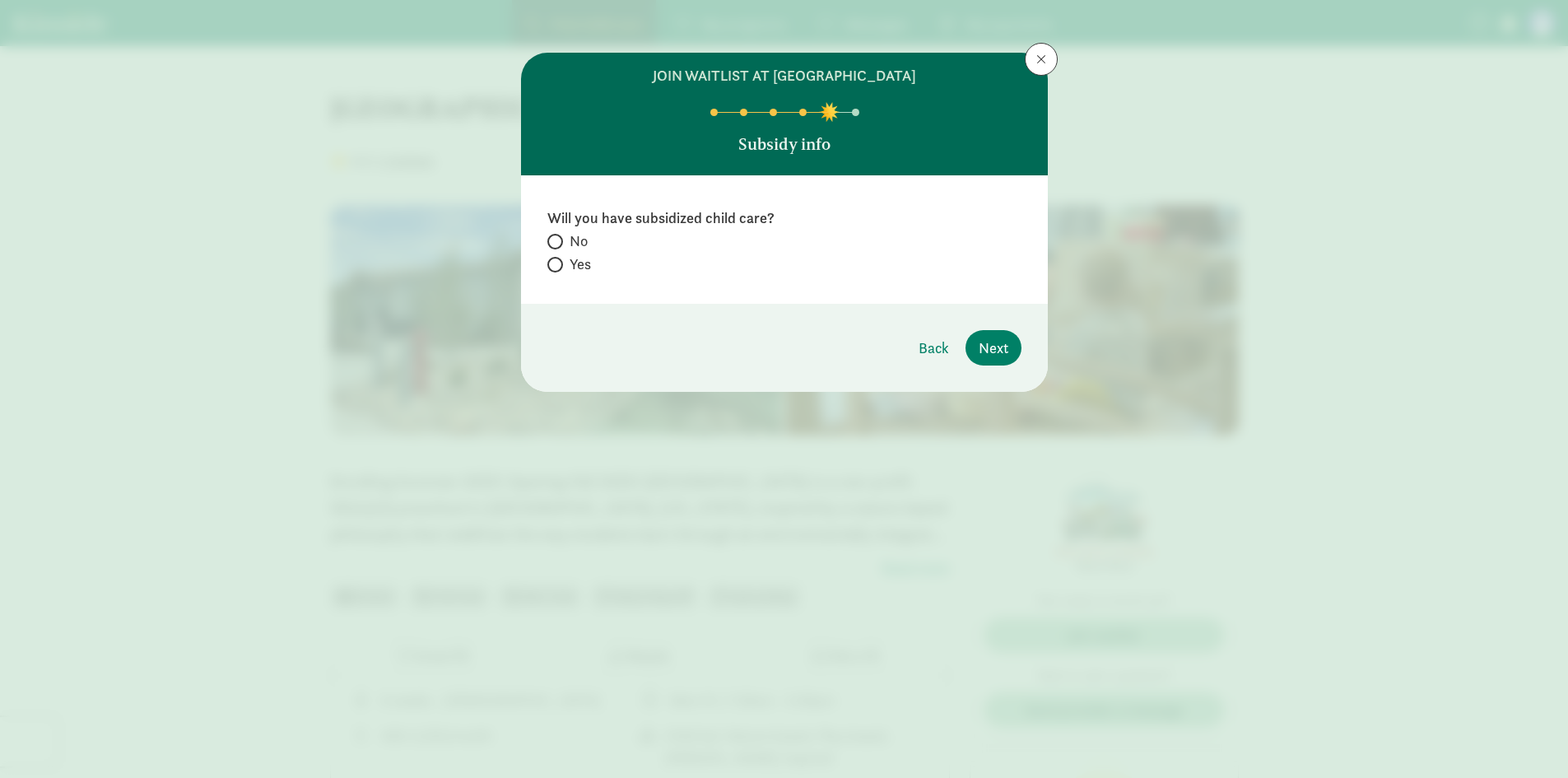
click at [580, 243] on span "No" at bounding box center [579, 241] width 18 height 20
click at [558, 243] on input "No" at bounding box center [553, 241] width 11 height 11
radio input "true"
drag, startPoint x: 989, startPoint y: 350, endPoint x: 900, endPoint y: 316, distance: 95.3
click at [989, 349] on span "Next" at bounding box center [993, 347] width 29 height 22
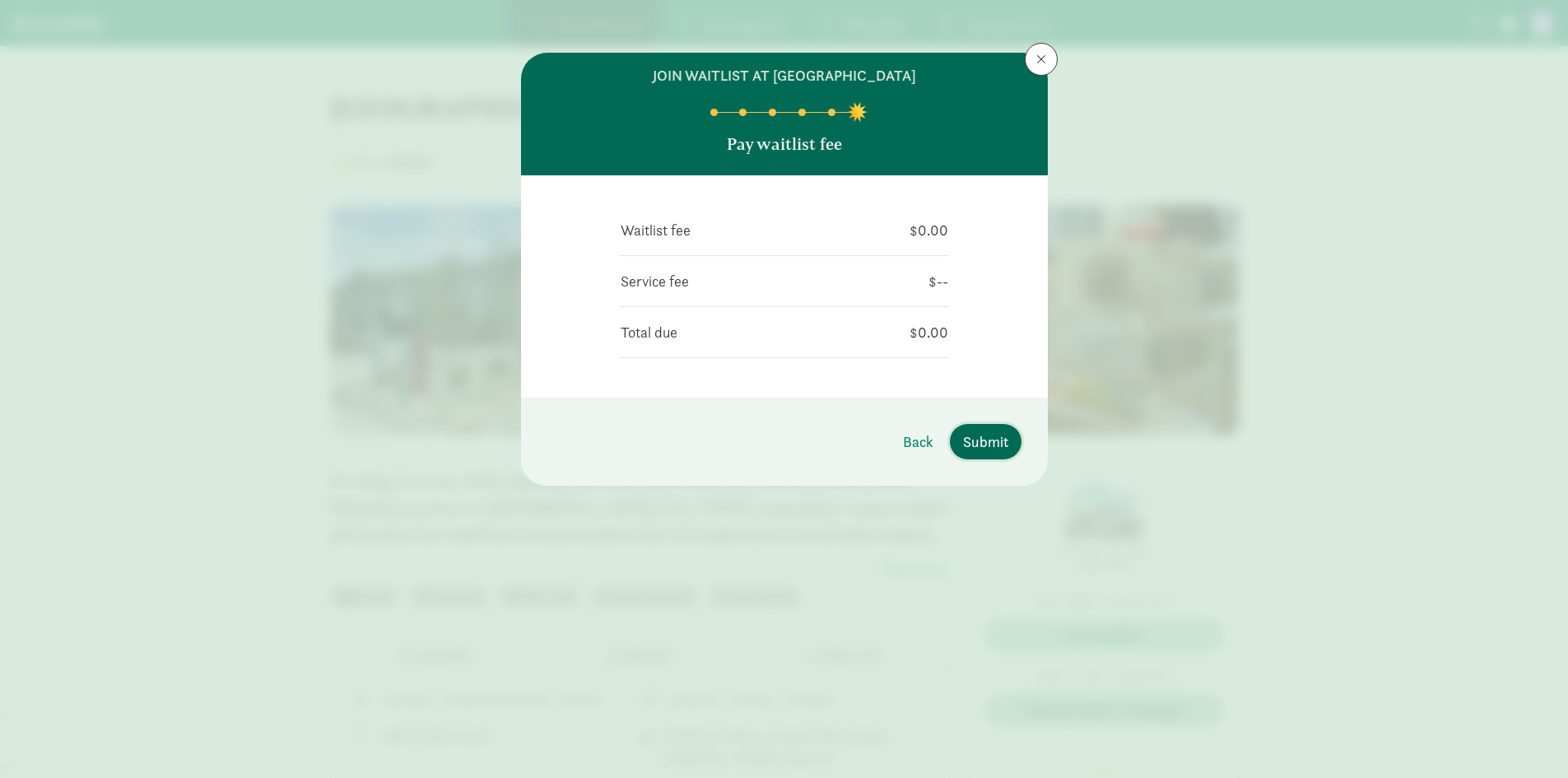
click at [1010, 434] on button "Submit" at bounding box center [986, 442] width 71 height 36
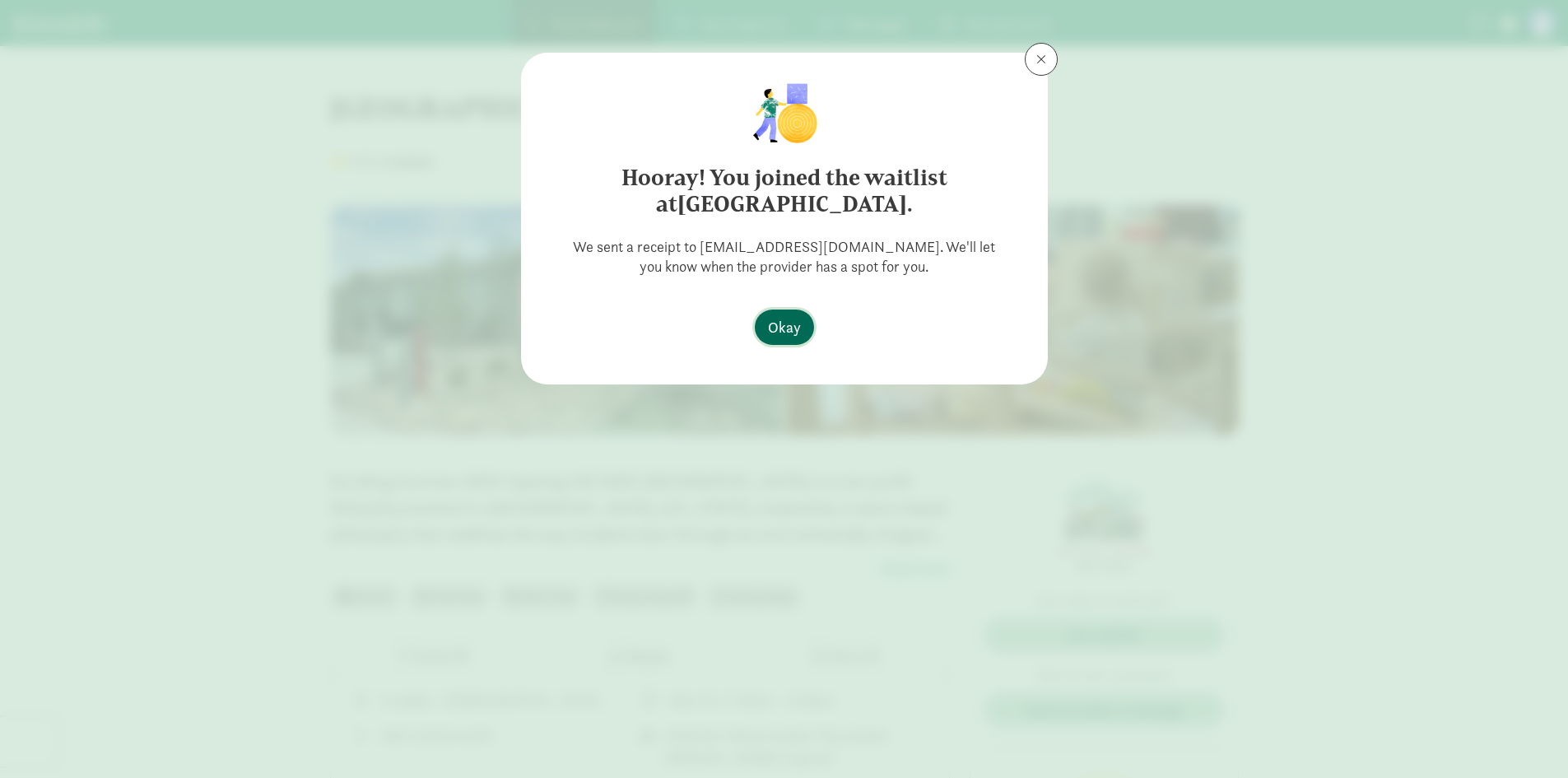
click at [800, 319] on span "Okay" at bounding box center [784, 327] width 33 height 22
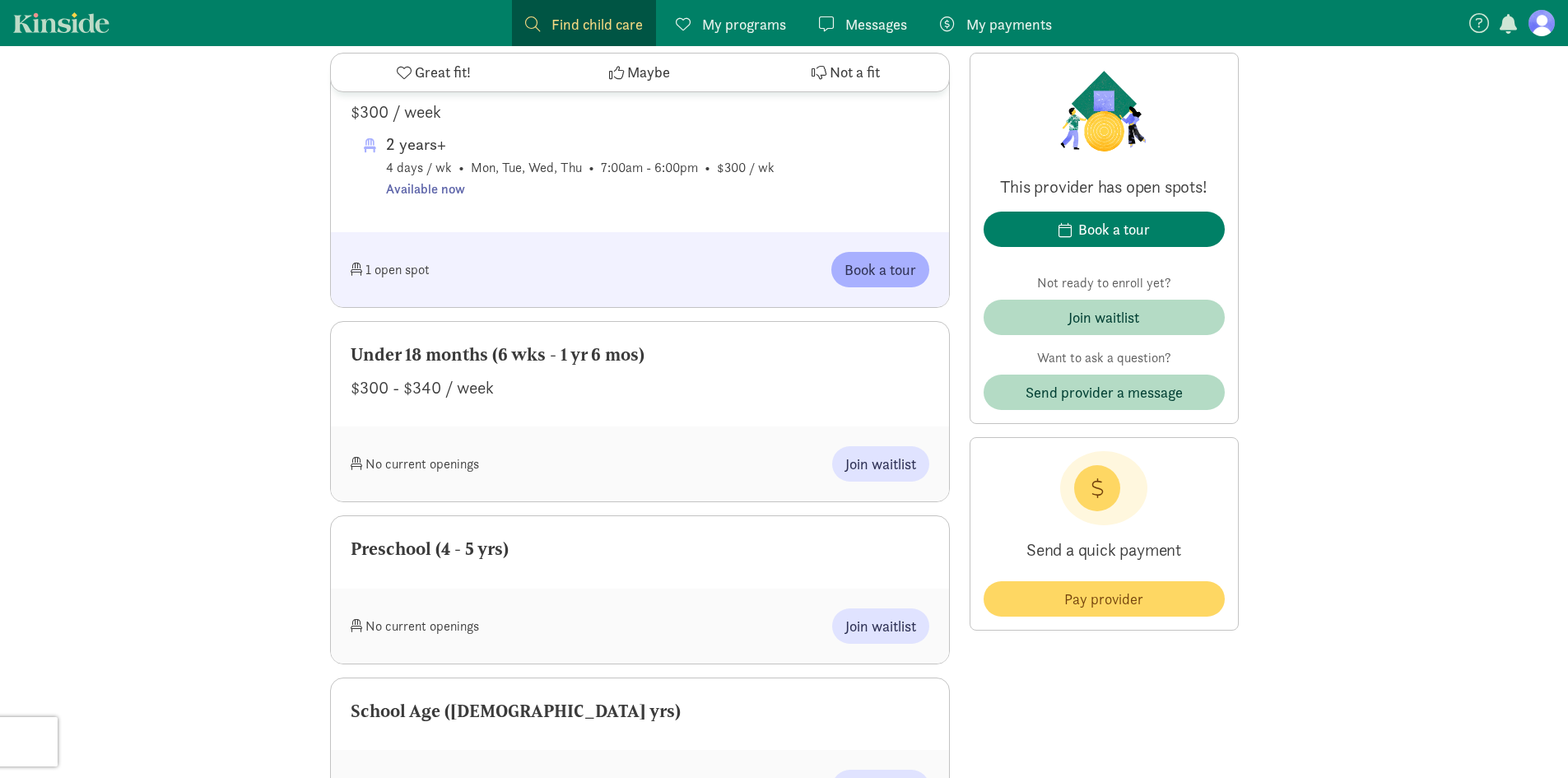
scroll to position [988, 0]
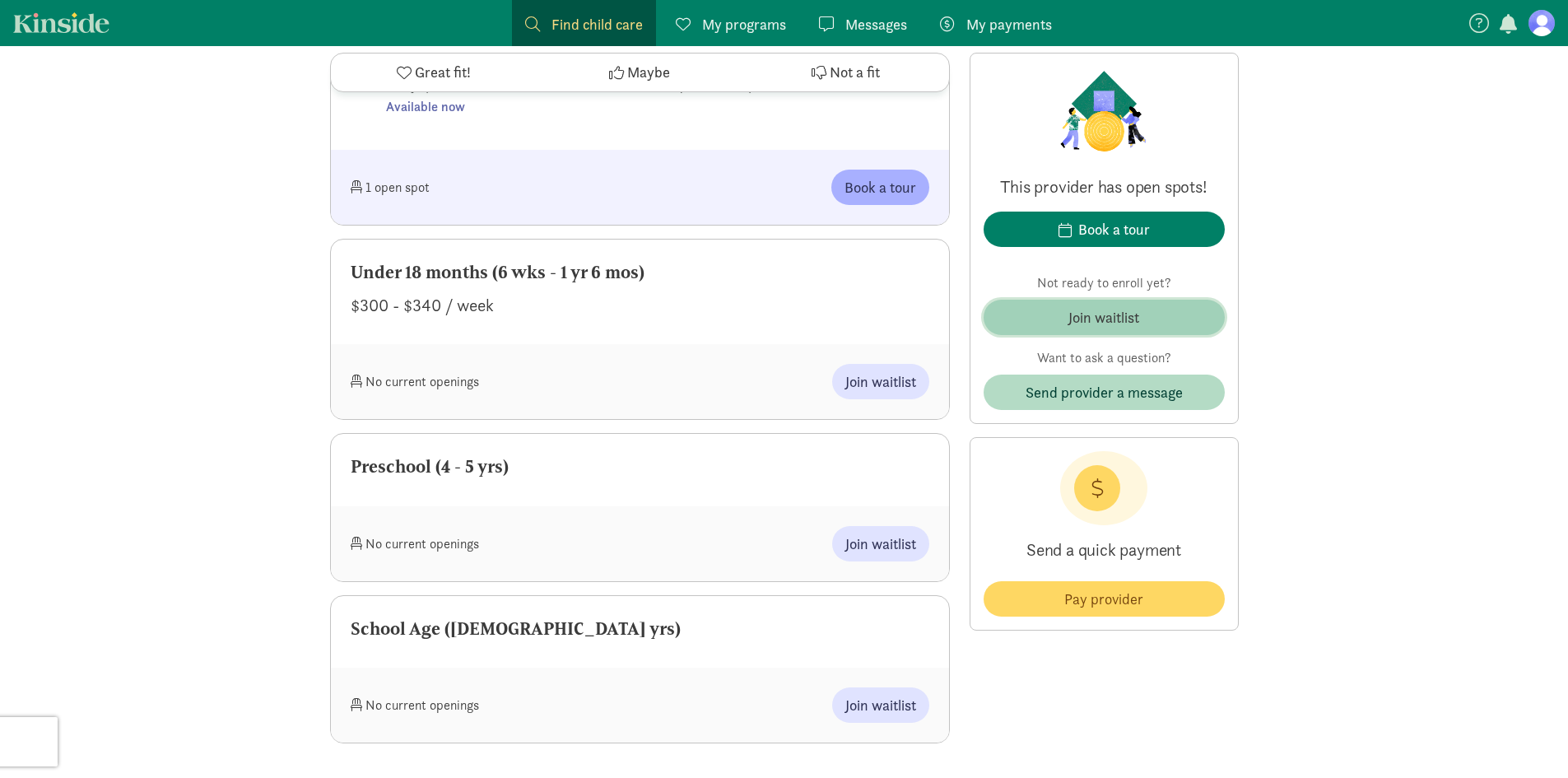
click at [1161, 325] on span "Join waitlist" at bounding box center [1104, 317] width 215 height 22
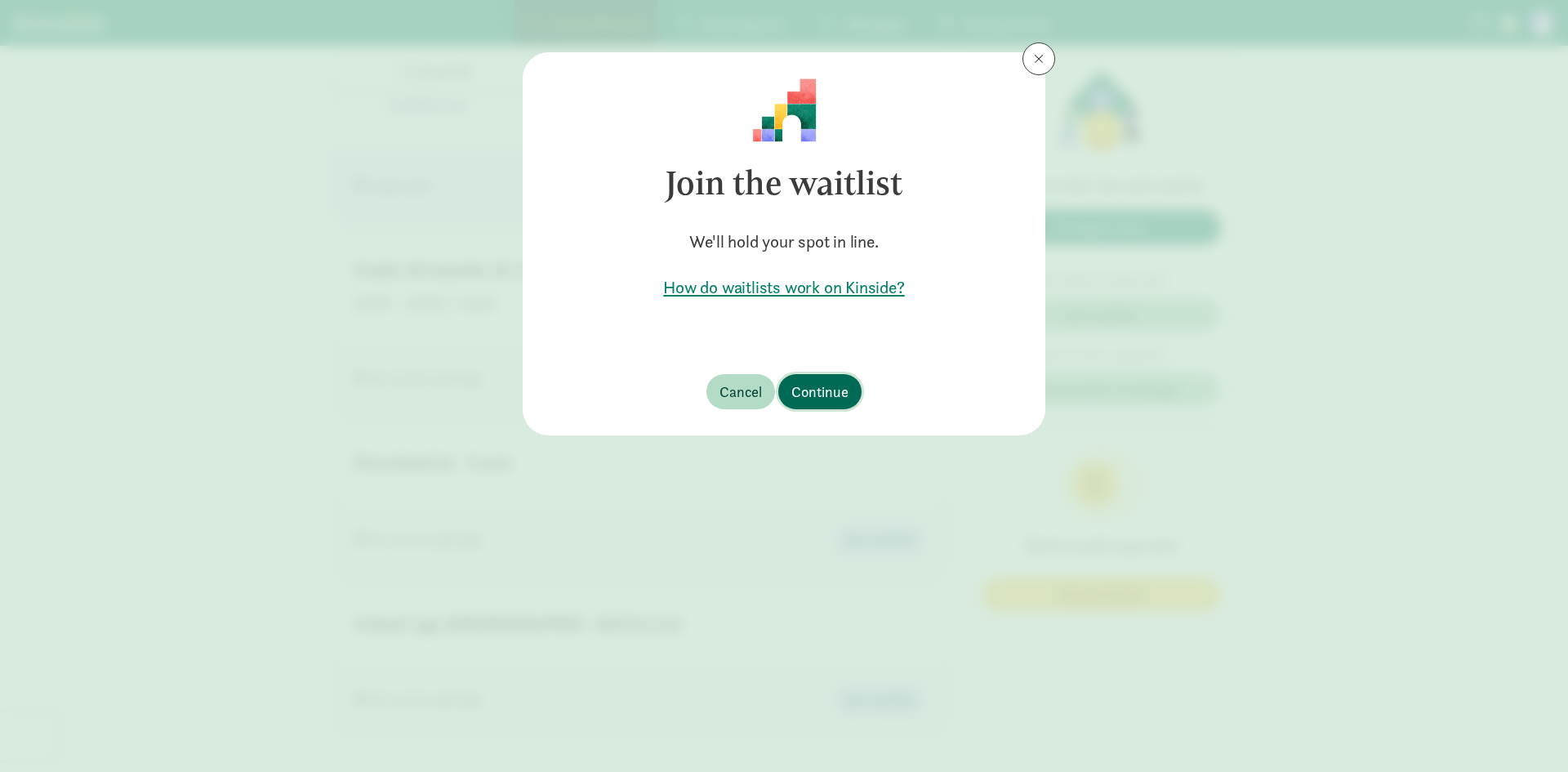
click at [803, 394] on span "Continue" at bounding box center [820, 391] width 57 height 22
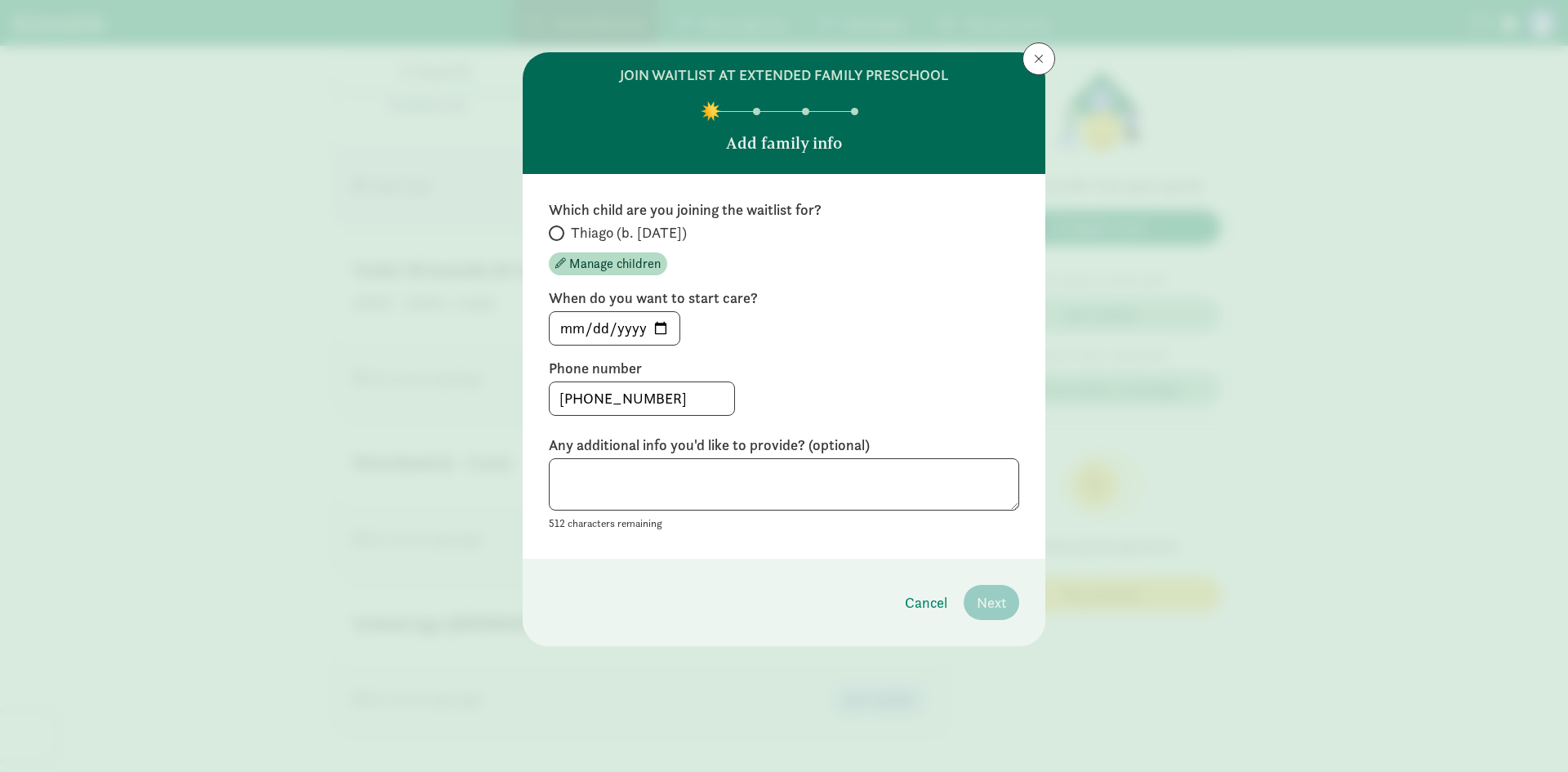
click at [553, 224] on label "Thiago (b. June 2025)" at bounding box center [784, 232] width 471 height 19
click at [553, 228] on input "Thiago (b. June 2025)" at bounding box center [554, 233] width 11 height 11
radio input "true"
click at [996, 597] on span "Next" at bounding box center [991, 602] width 29 height 22
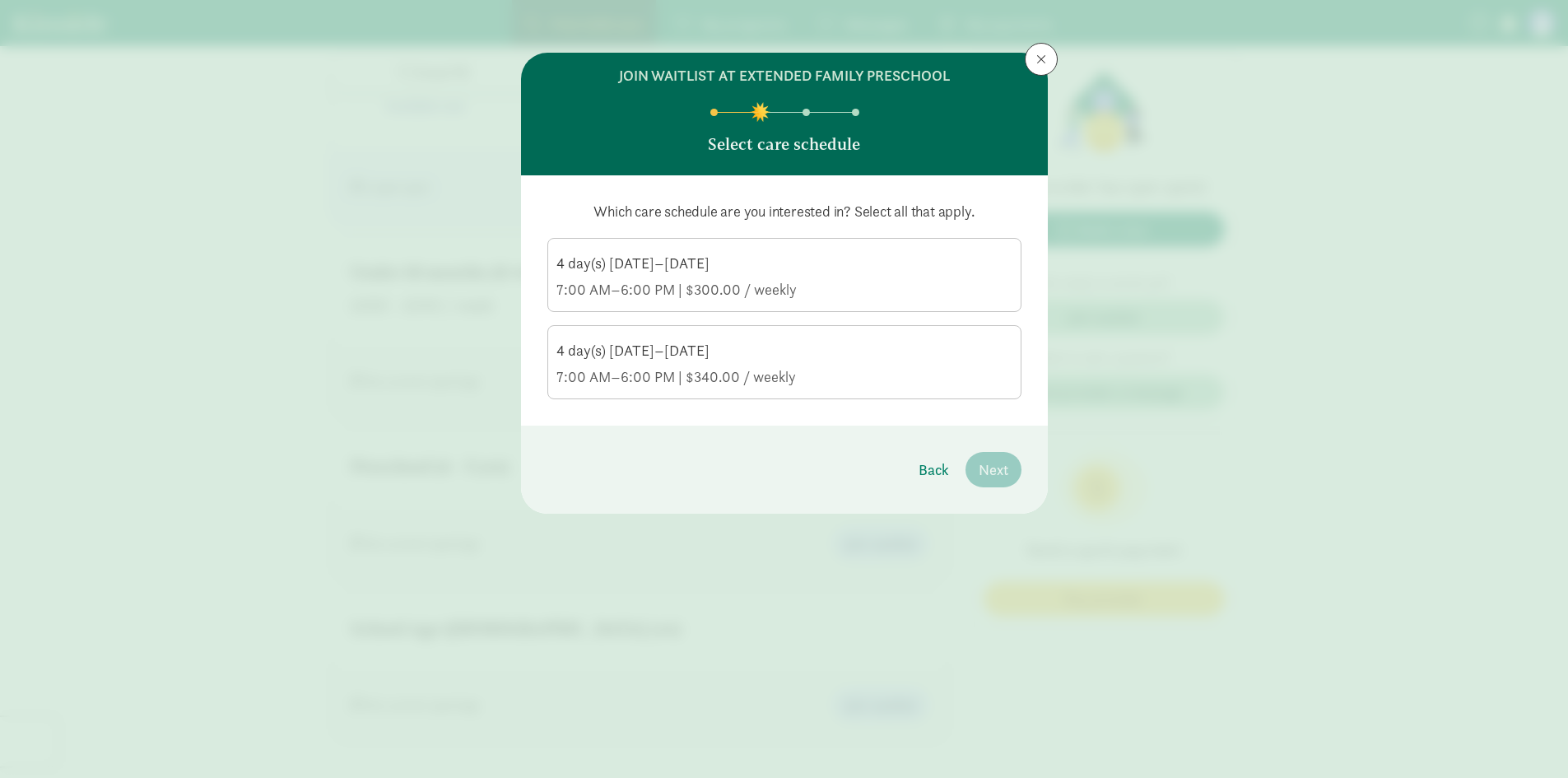
click at [784, 270] on div "4 day(s) Monday–Thursday" at bounding box center [784, 263] width 456 height 20
click at [0, 0] on input "4 day(s) Monday–Thursday 7:00 AM–6:00 PM | $300.00 / weekly" at bounding box center [0, 0] width 0 height 0
click at [848, 380] on div "7:00 AM–6:00 PM | $340.00 / weekly" at bounding box center [784, 377] width 456 height 20
click at [0, 0] on input "4 day(s) Monday–Thursday 7:00 AM–6:00 PM | $340.00 / weekly" at bounding box center [0, 0] width 0 height 0
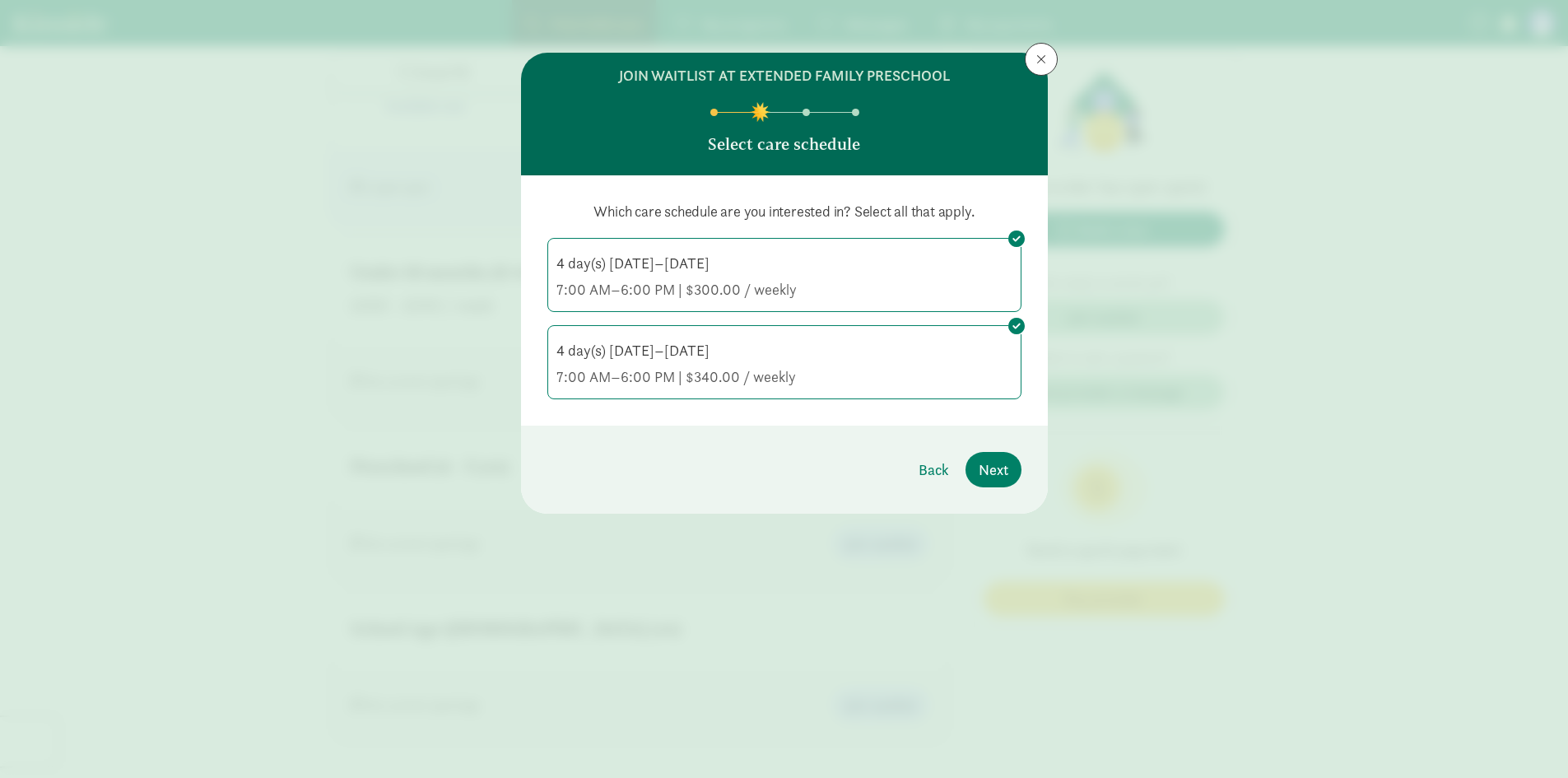
click at [766, 257] on div "4 day(s) Monday–Thursday" at bounding box center [784, 263] width 456 height 20
click at [0, 0] on input "4 day(s) Monday–Thursday 7:00 AM–6:00 PM | $300.00 / weekly" at bounding box center [0, 0] width 0 height 0
click at [1003, 474] on span "Next" at bounding box center [993, 469] width 29 height 22
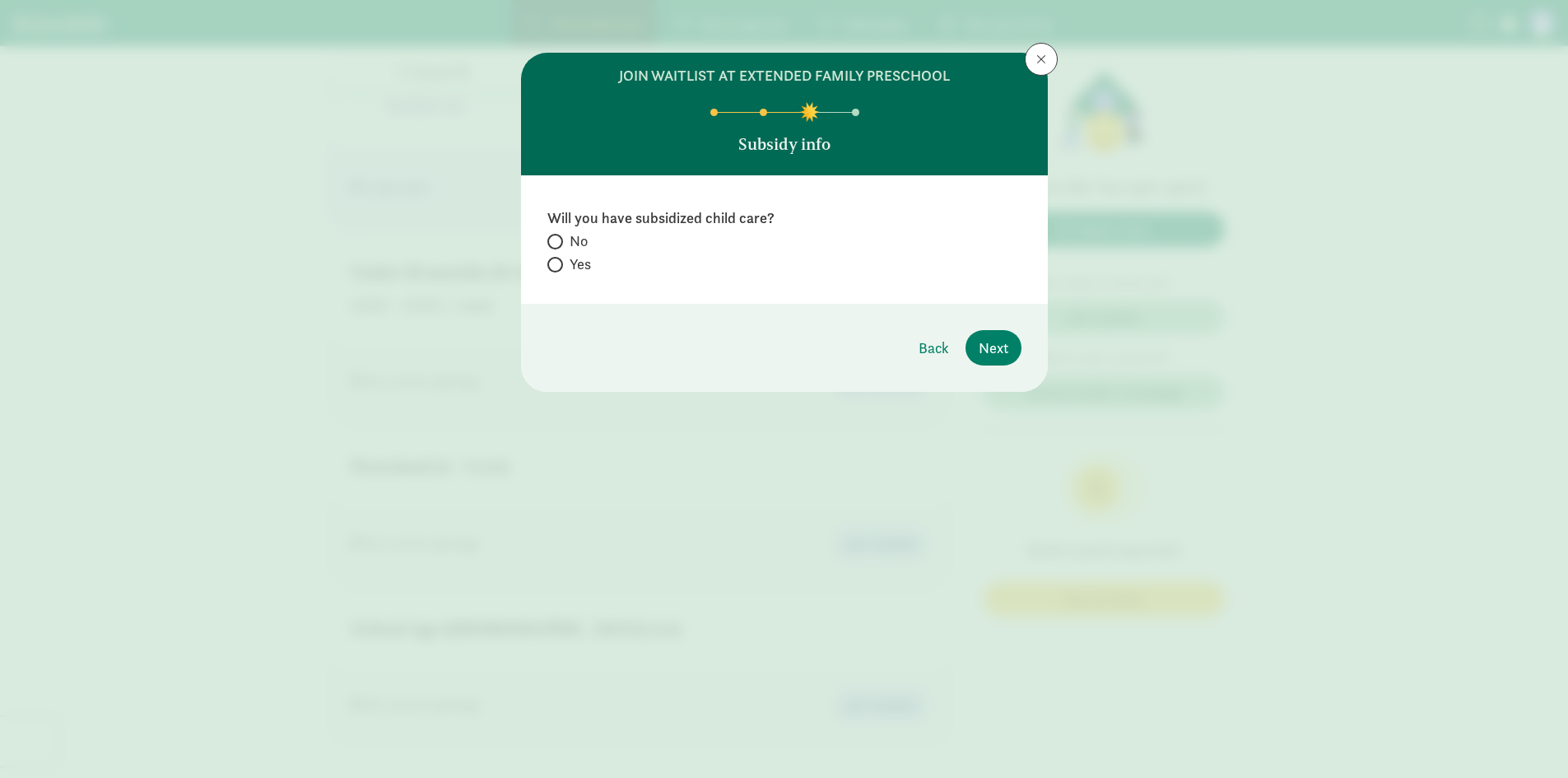
click at [573, 245] on span "No" at bounding box center [579, 241] width 18 height 20
click at [558, 245] on input "No" at bounding box center [553, 241] width 11 height 11
radio input "true"
click at [990, 365] on button "Next" at bounding box center [994, 348] width 56 height 36
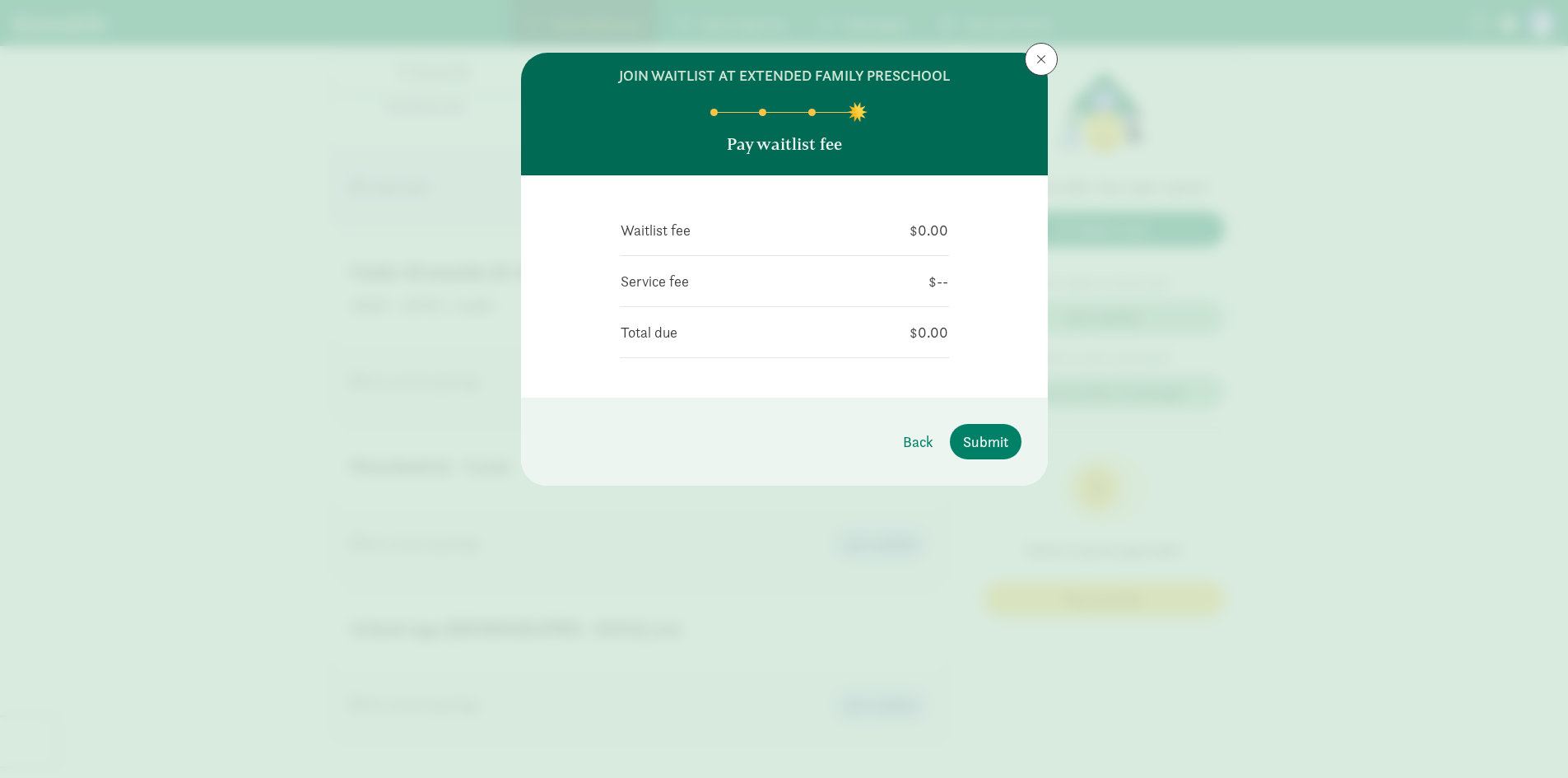
click at [982, 353] on div "Waitlist fee $0.00 Service fee $-- Total due $0.00  I have a discount code" at bounding box center [784, 287] width 527 height 223
click at [995, 442] on span "Submit" at bounding box center [986, 442] width 45 height 22
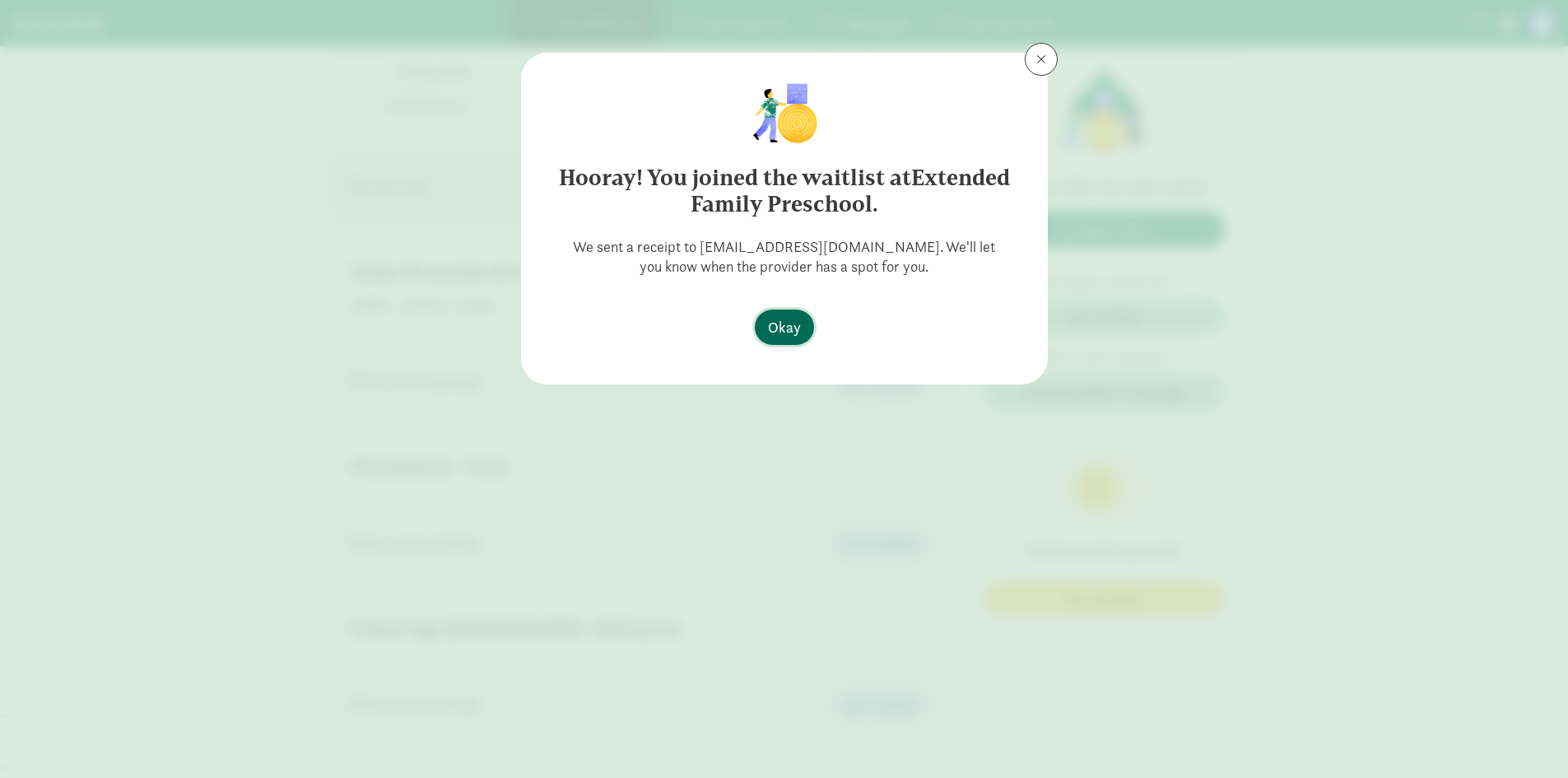
click at [784, 322] on span "Okay" at bounding box center [784, 327] width 33 height 22
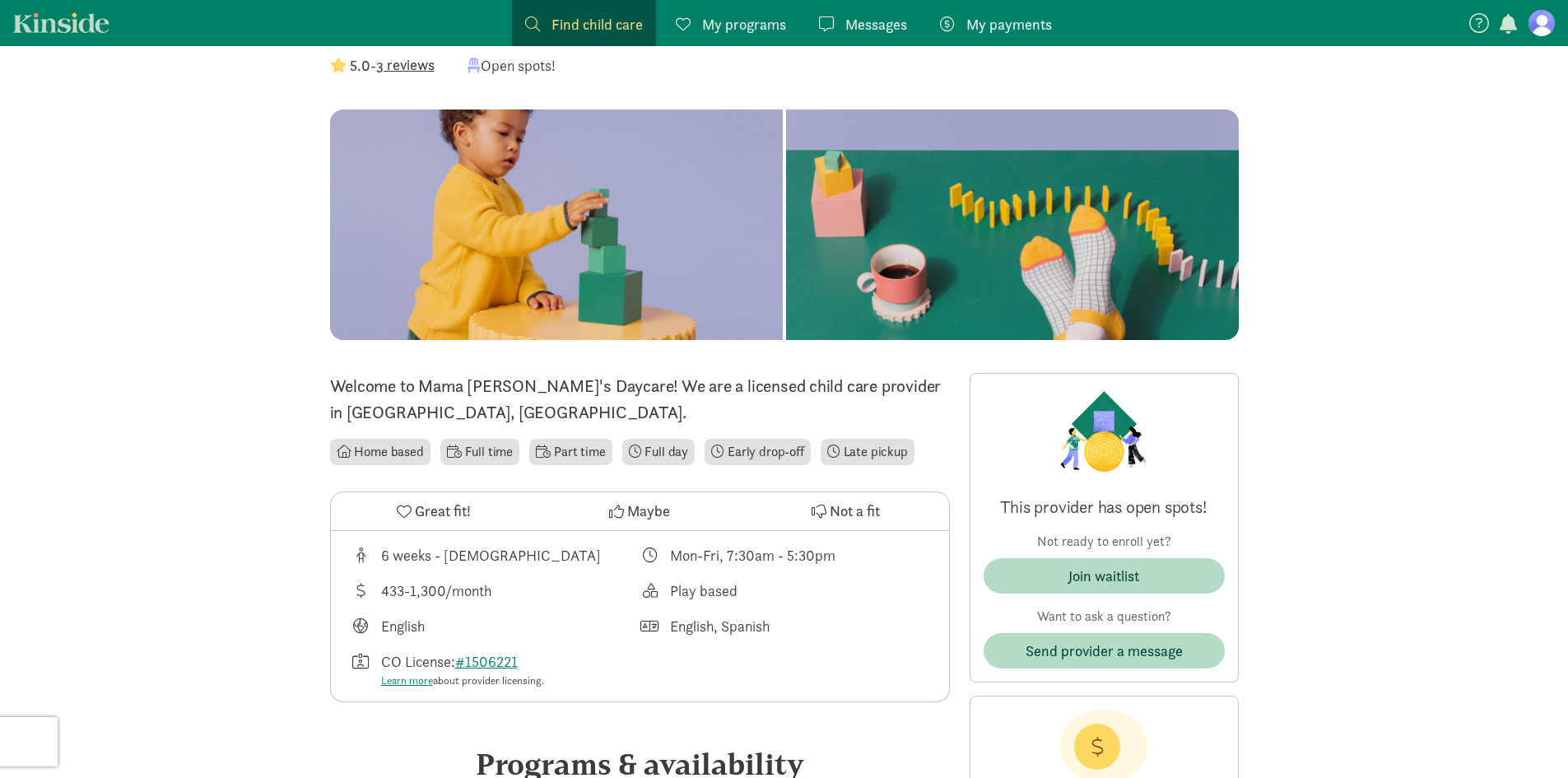
scroll to position [329, 0]
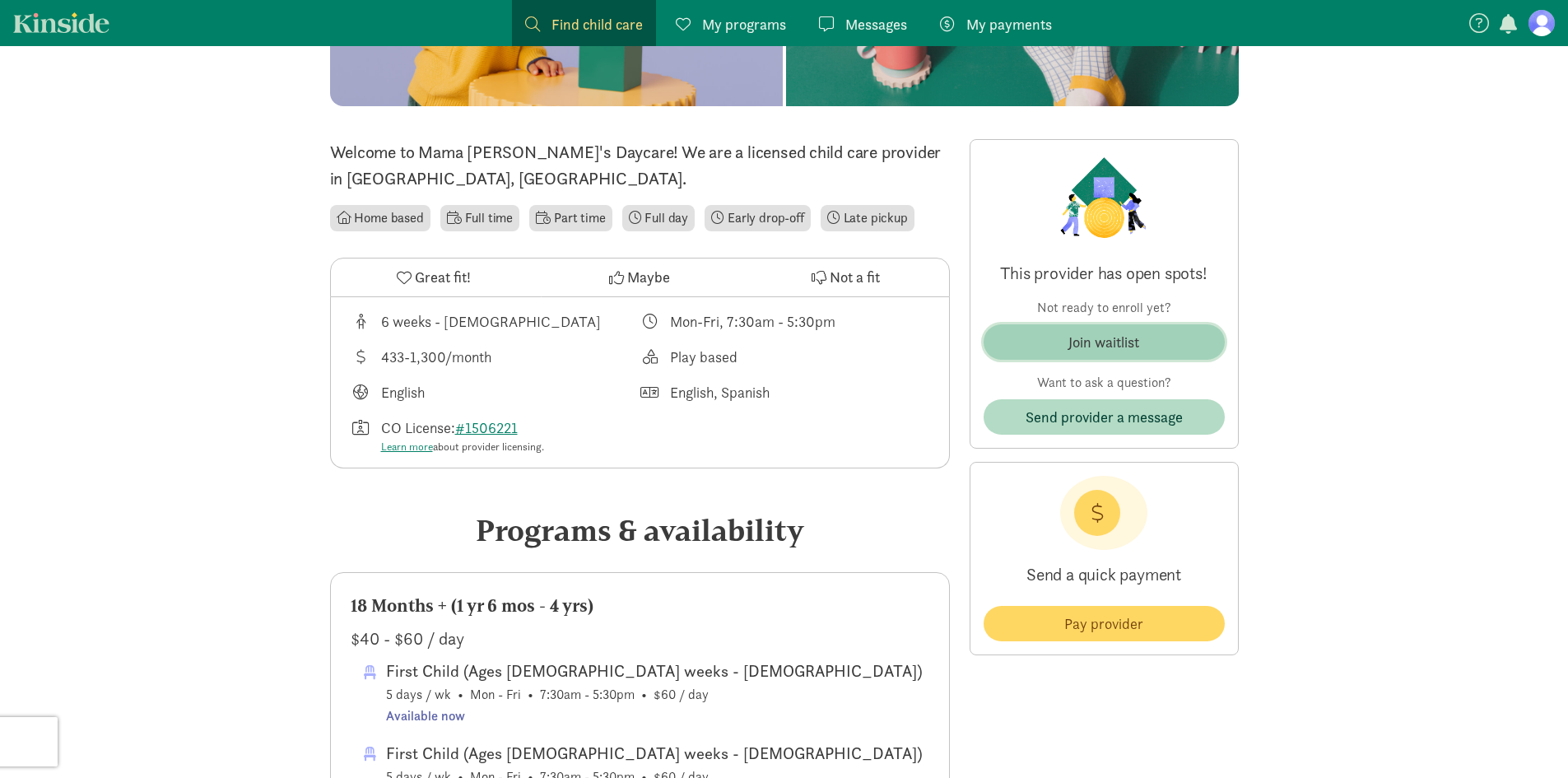
click at [1076, 341] on div "Join waitlist" at bounding box center [1104, 342] width 71 height 22
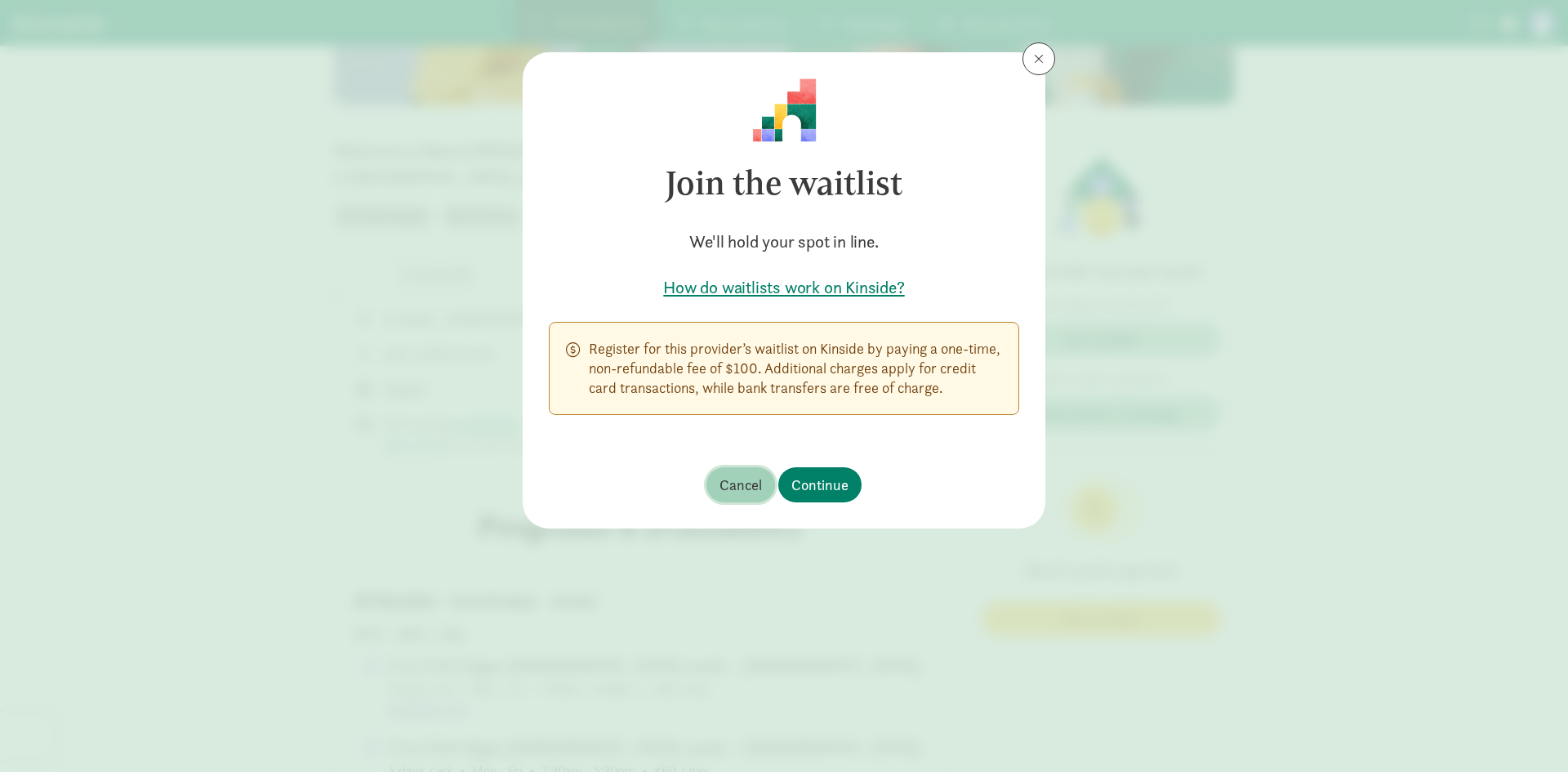
click at [738, 482] on span "Cancel" at bounding box center [741, 484] width 42 height 22
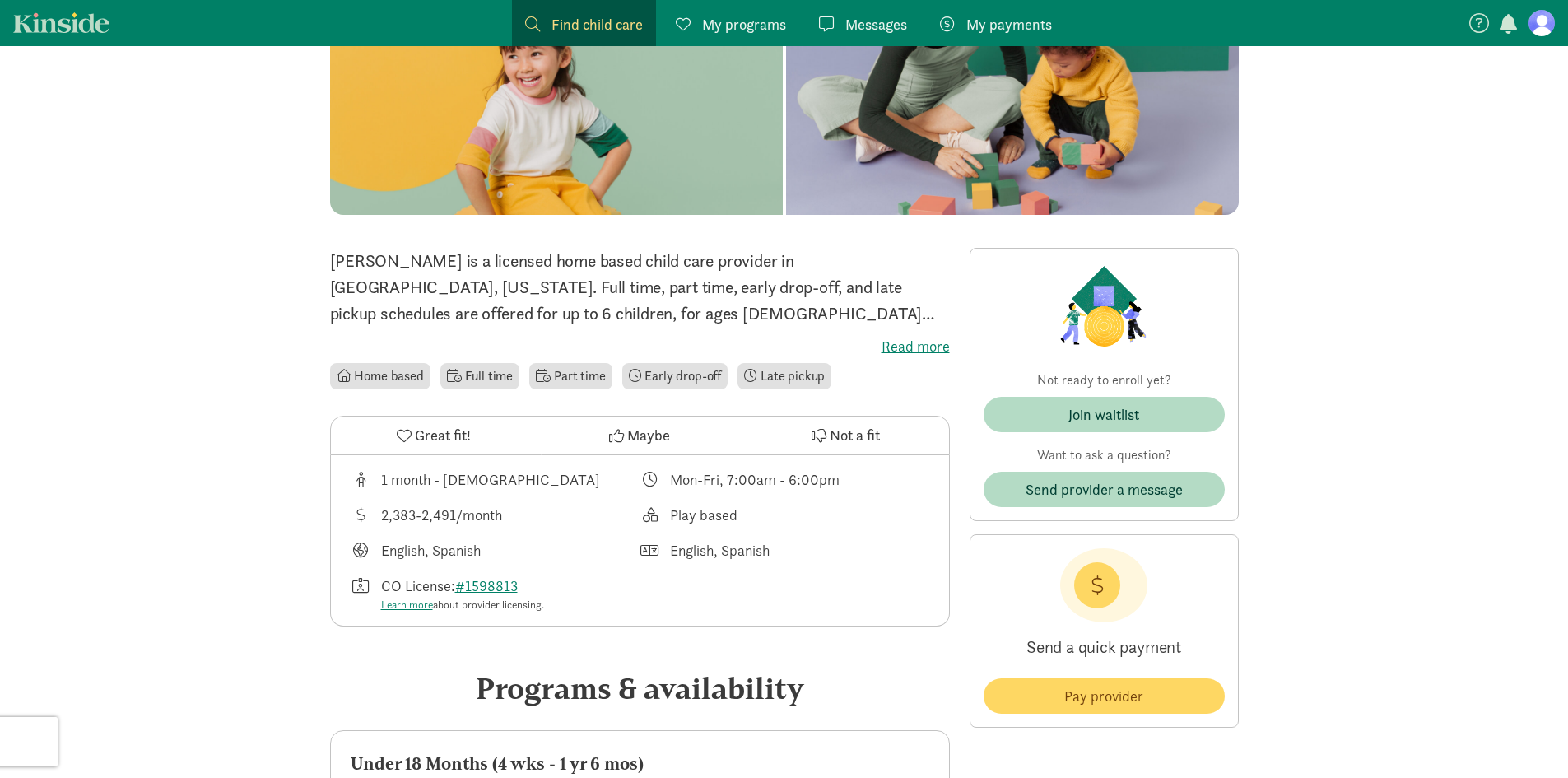
scroll to position [576, 0]
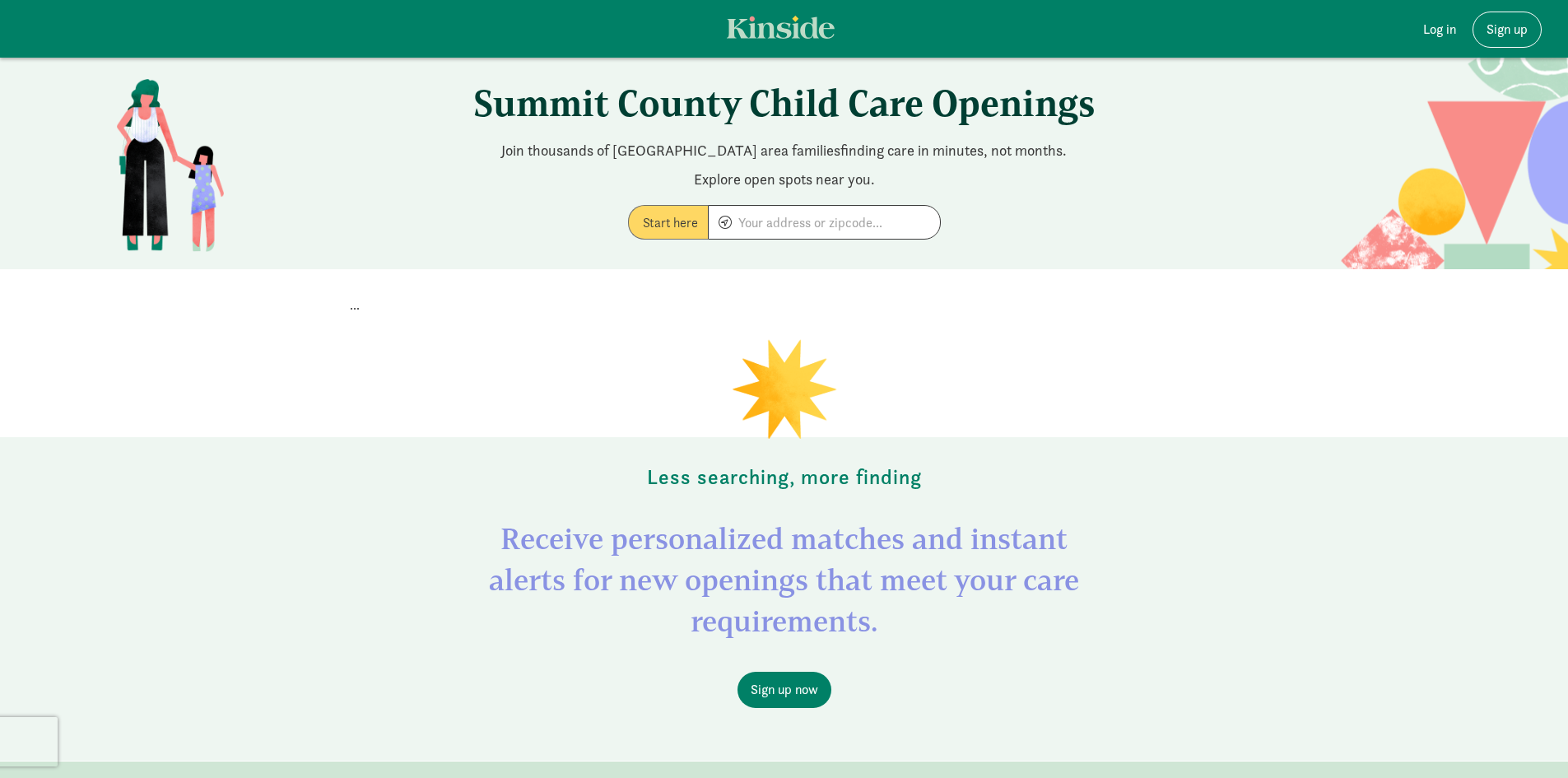
scroll to position [247, 0]
